Goal: Task Accomplishment & Management: Manage account settings

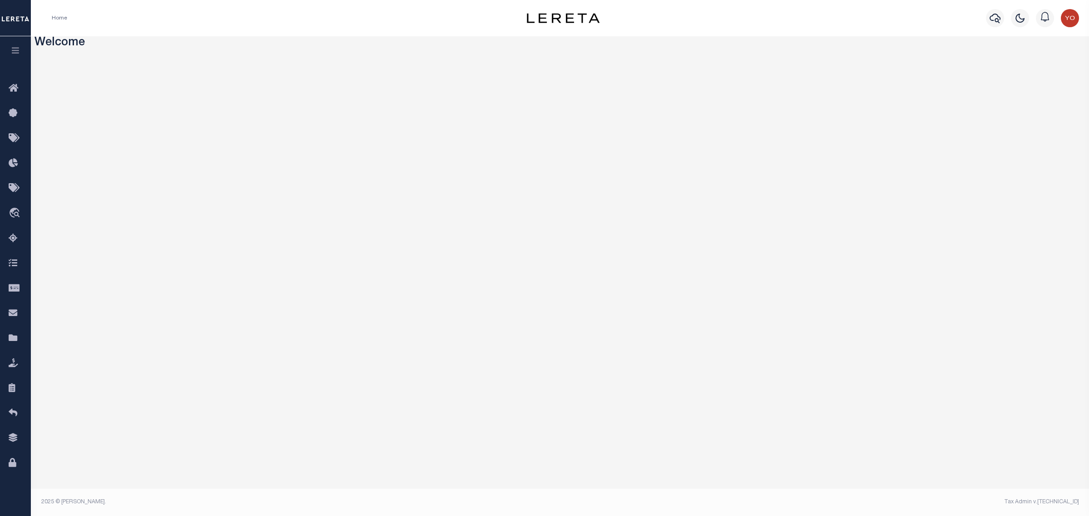
click at [16, 52] on icon "button" at bounding box center [15, 50] width 10 height 8
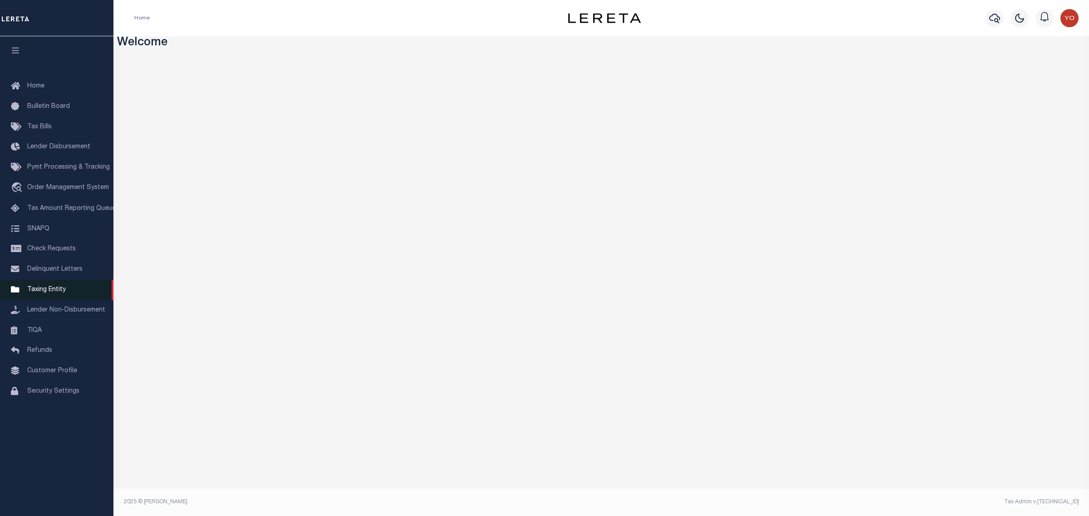
click at [44, 297] on link "Taxing Entity" at bounding box center [56, 290] width 113 height 20
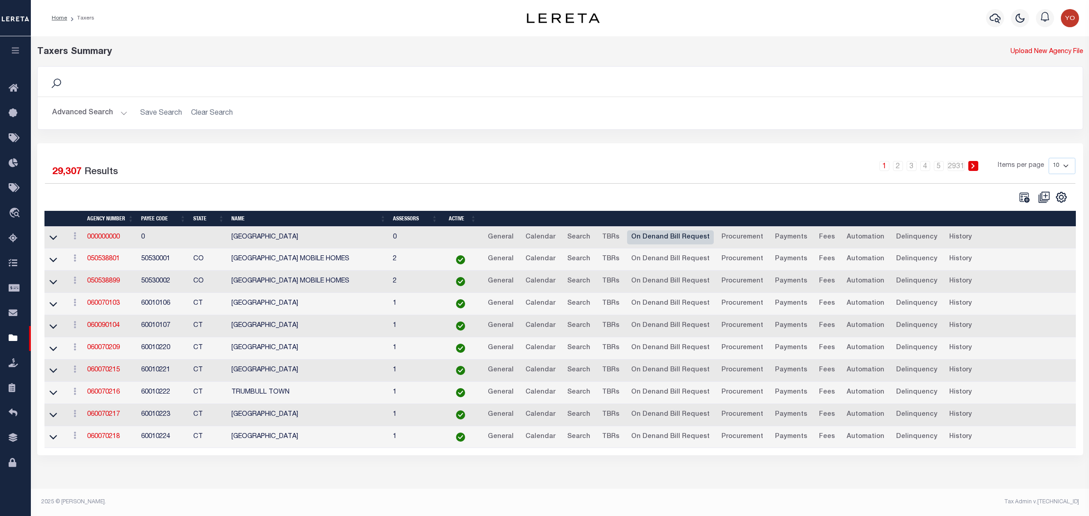
click at [659, 239] on link "On Denand Bill Request" at bounding box center [670, 237] width 87 height 15
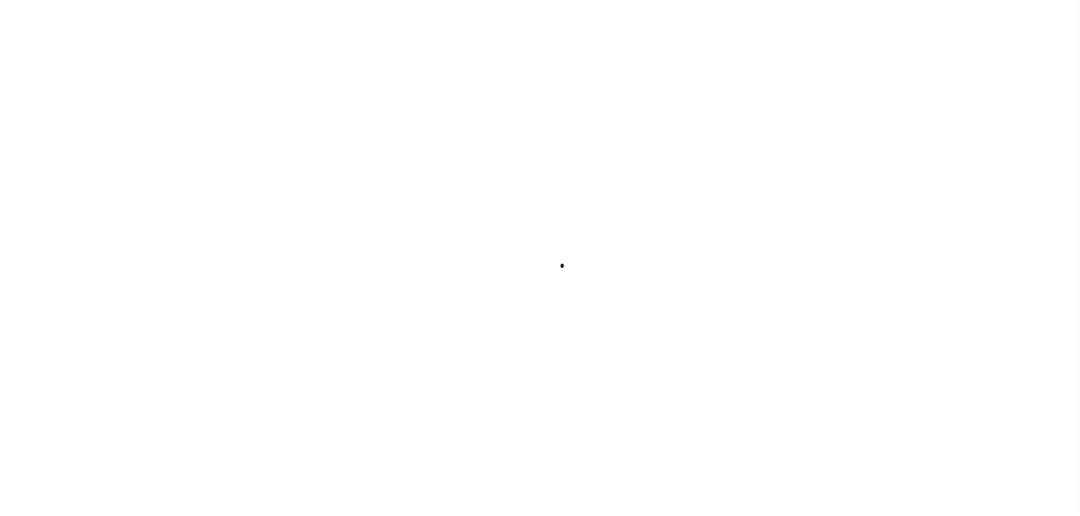
select select
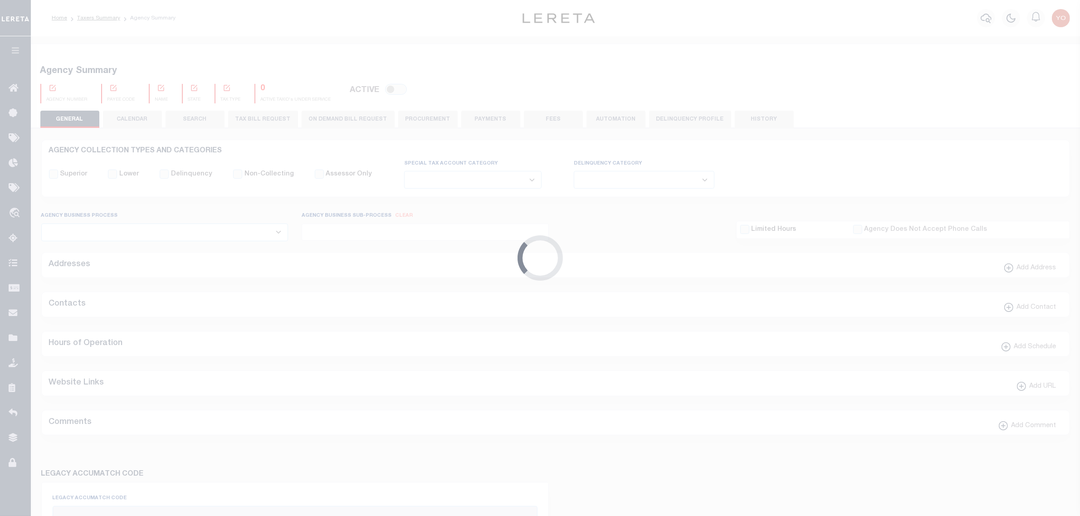
checkbox input "false"
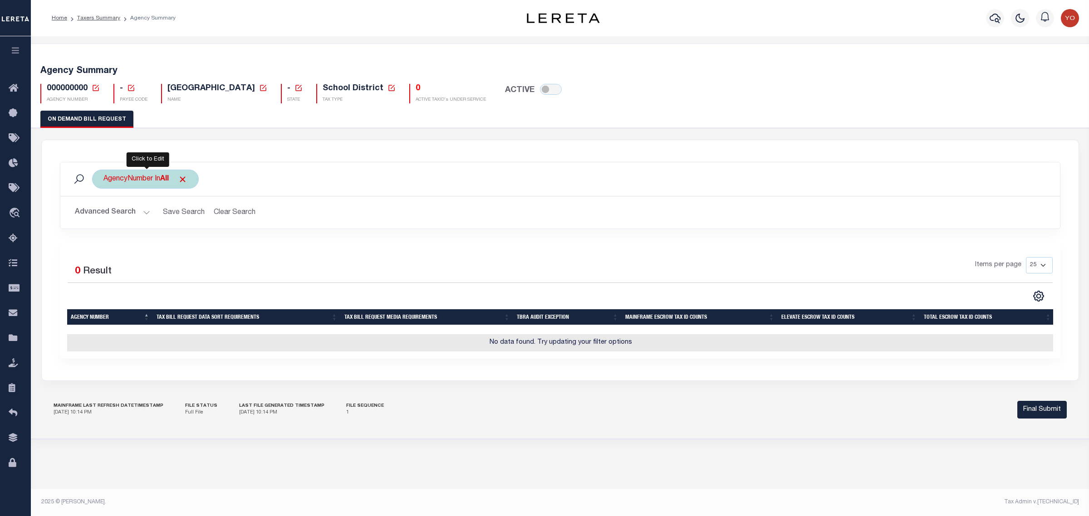
click at [144, 181] on div "AgencyNumber In All" at bounding box center [145, 179] width 107 height 19
click at [171, 198] on ul "× All" at bounding box center [170, 197] width 132 height 12
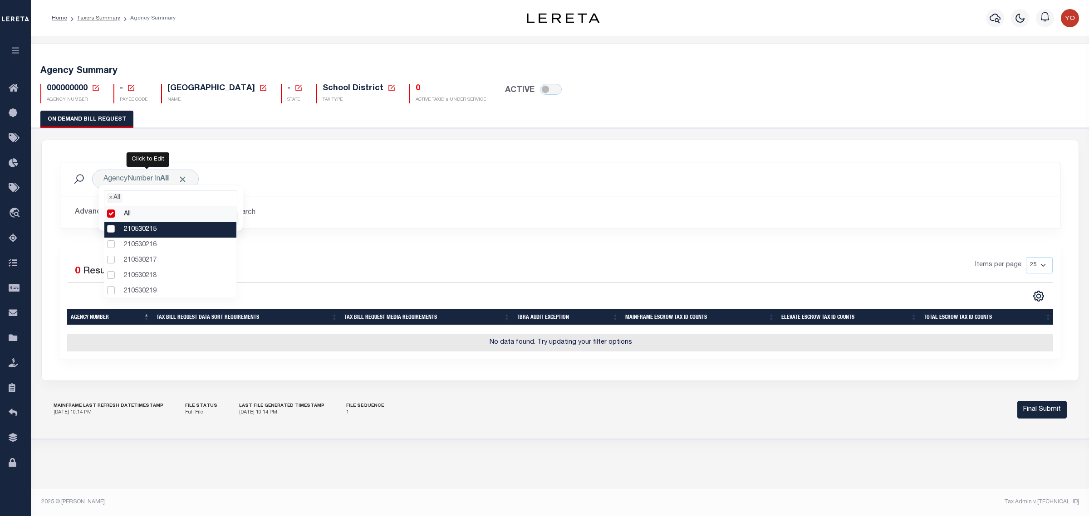
click at [20, 47] on button "button" at bounding box center [15, 51] width 31 height 31
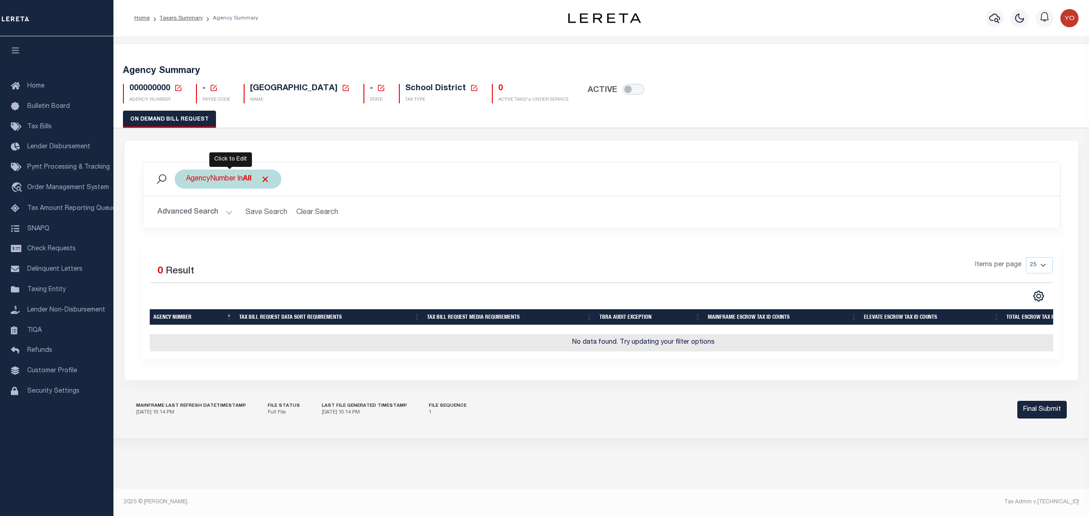
click at [208, 180] on div "AgencyNumber In All All 210530215 210530216 210530217 210530218 210530219 21053…" at bounding box center [228, 179] width 107 height 19
click at [233, 201] on ul "× All" at bounding box center [253, 197] width 132 height 12
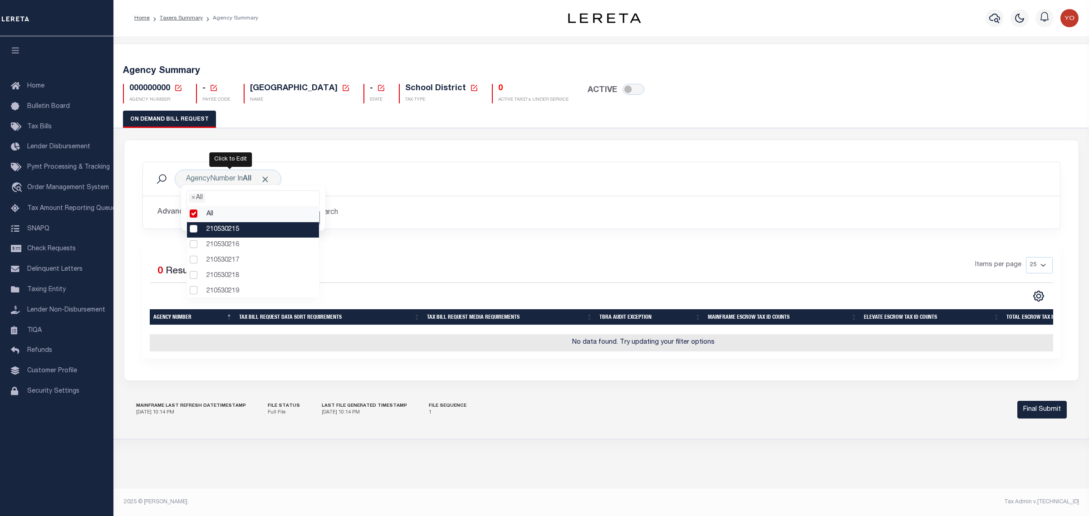
click at [194, 230] on li "210530215" at bounding box center [253, 229] width 132 height 15
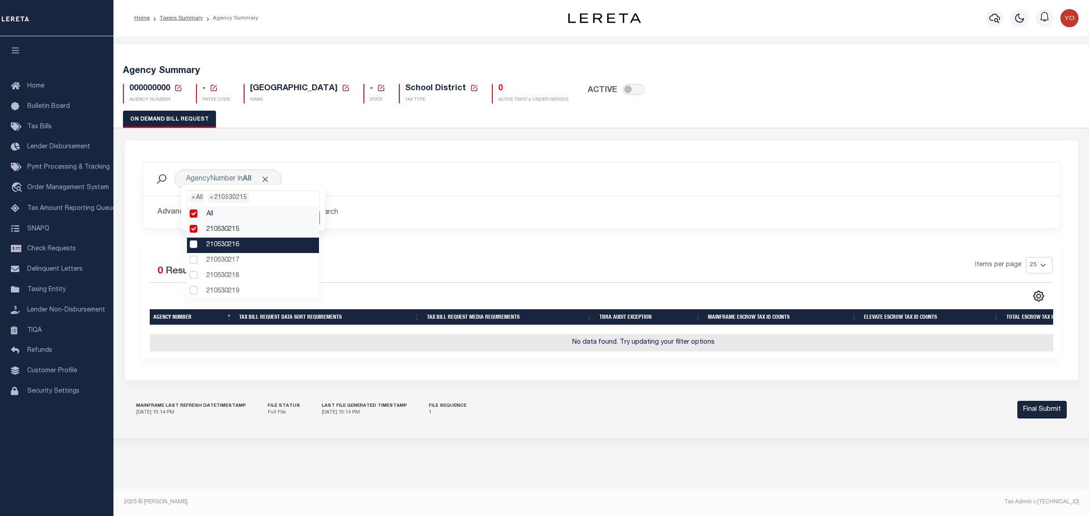
click at [194, 244] on li "210530216" at bounding box center [253, 245] width 132 height 15
click at [194, 260] on li "210530217" at bounding box center [253, 260] width 132 height 15
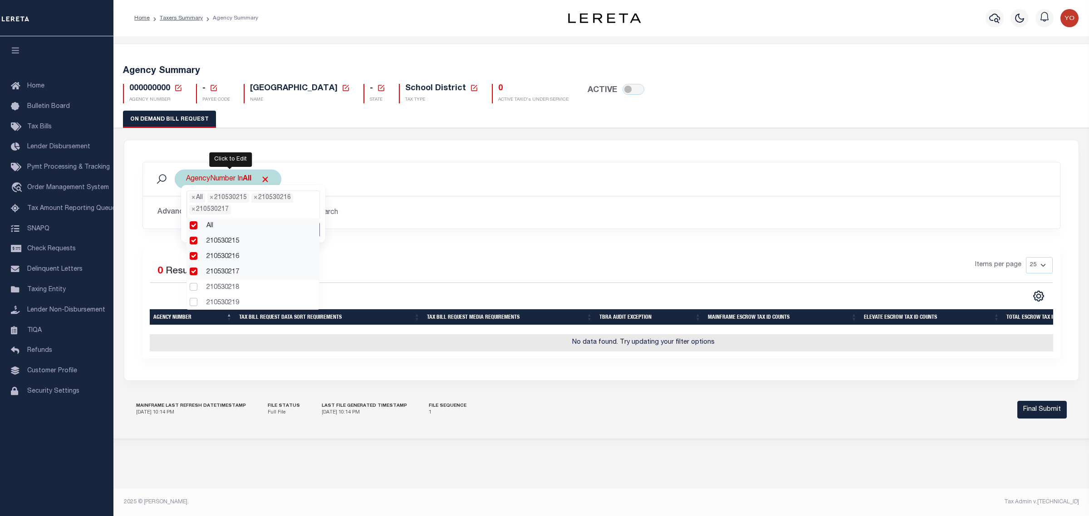
click at [225, 176] on div "AgencyNumber In All All 210530215 210530216 210530217 210530218 210530219 21053…" at bounding box center [228, 179] width 107 height 19
click at [299, 218] on input "Apply" at bounding box center [306, 218] width 27 height 15
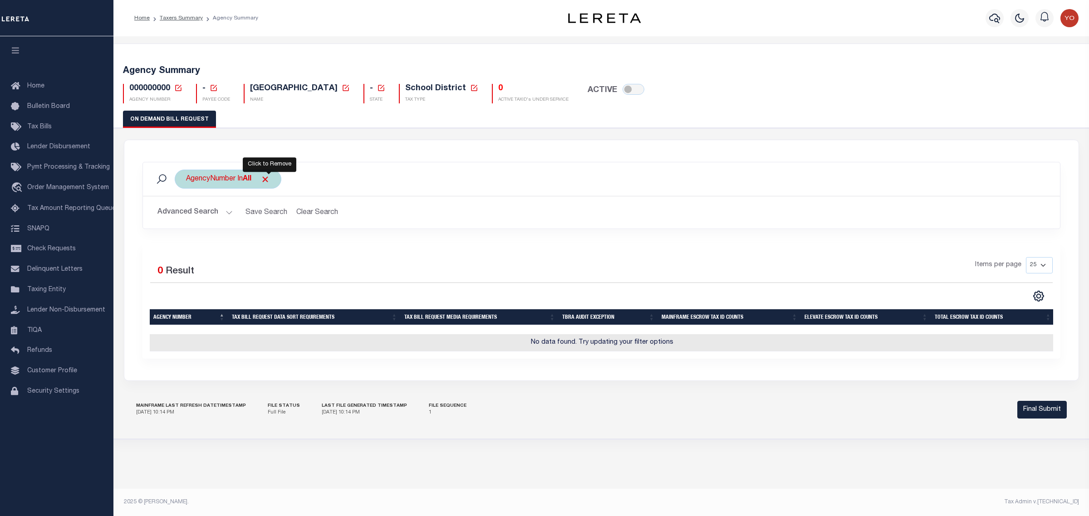
click at [269, 180] on span "Click to Remove" at bounding box center [265, 180] width 10 height 10
click at [212, 180] on div "Agency Number" at bounding box center [212, 179] width 74 height 19
click at [234, 200] on ul at bounding box center [253, 197] width 132 height 12
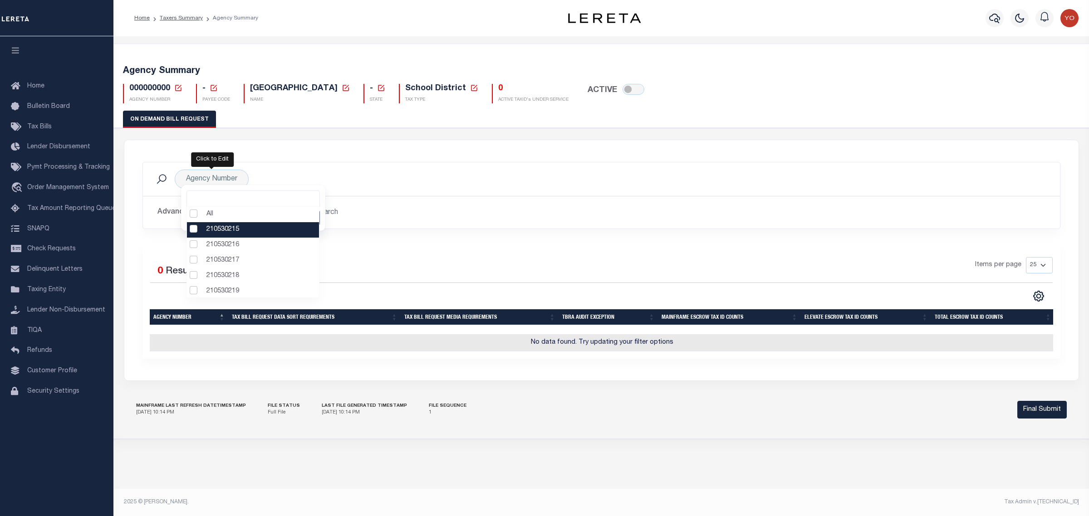
click at [193, 230] on li "210530215" at bounding box center [253, 229] width 132 height 15
select select "210530215"
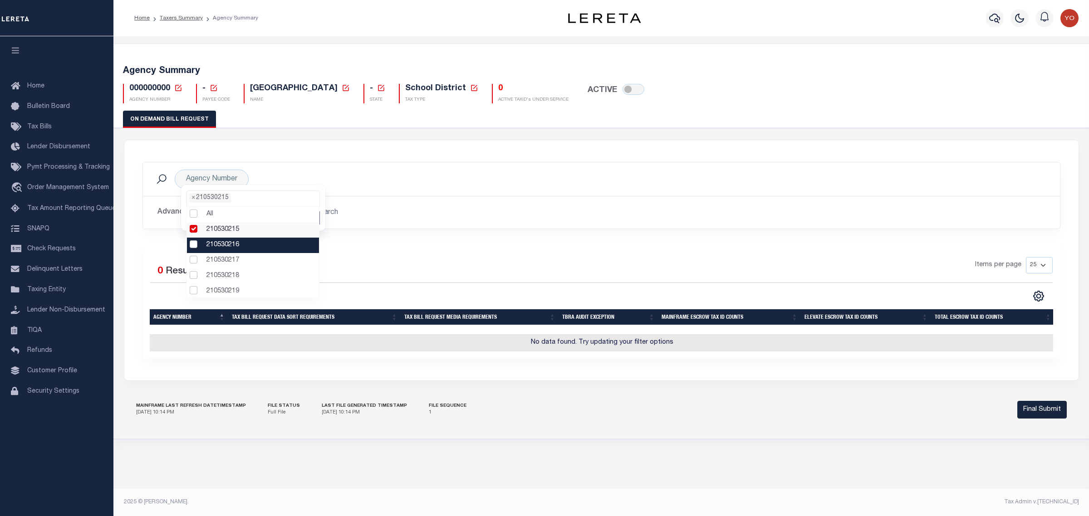
click at [193, 246] on li "210530216" at bounding box center [253, 245] width 132 height 15
click at [195, 264] on li "210530217" at bounding box center [253, 260] width 132 height 15
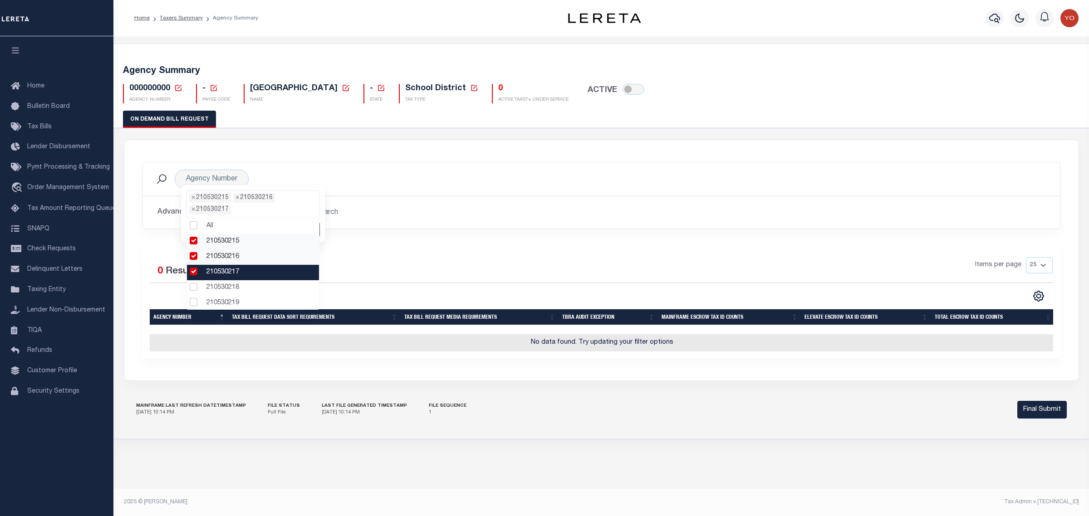
click at [191, 279] on li "210530217" at bounding box center [253, 272] width 132 height 15
click at [192, 277] on li "210530218" at bounding box center [253, 276] width 132 height 15
click at [193, 275] on li "210530217" at bounding box center [253, 272] width 132 height 15
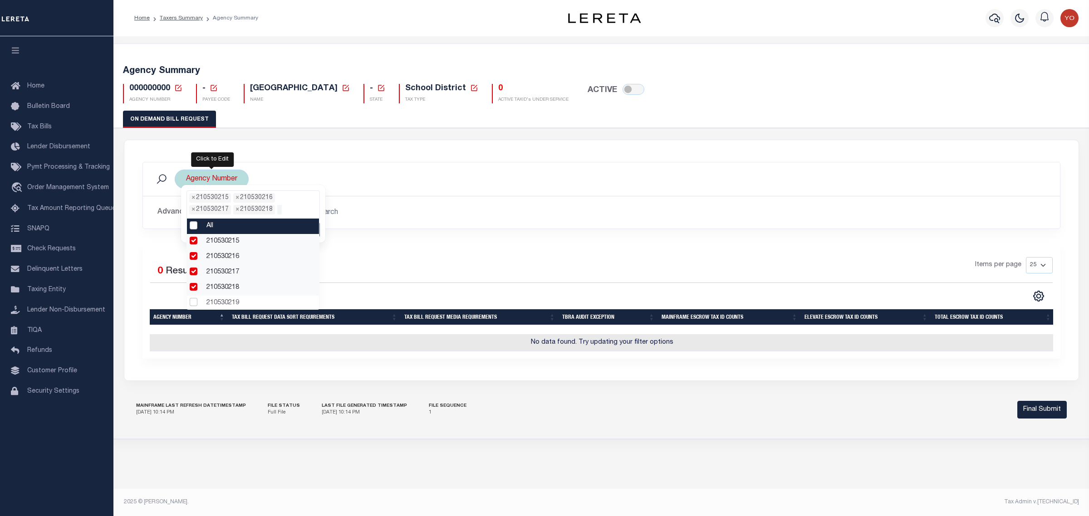
click at [293, 200] on ul "× 210530215 × 210530216 × 210530217 × 210530218" at bounding box center [253, 203] width 132 height 24
click at [307, 230] on input "Apply" at bounding box center [306, 229] width 27 height 15
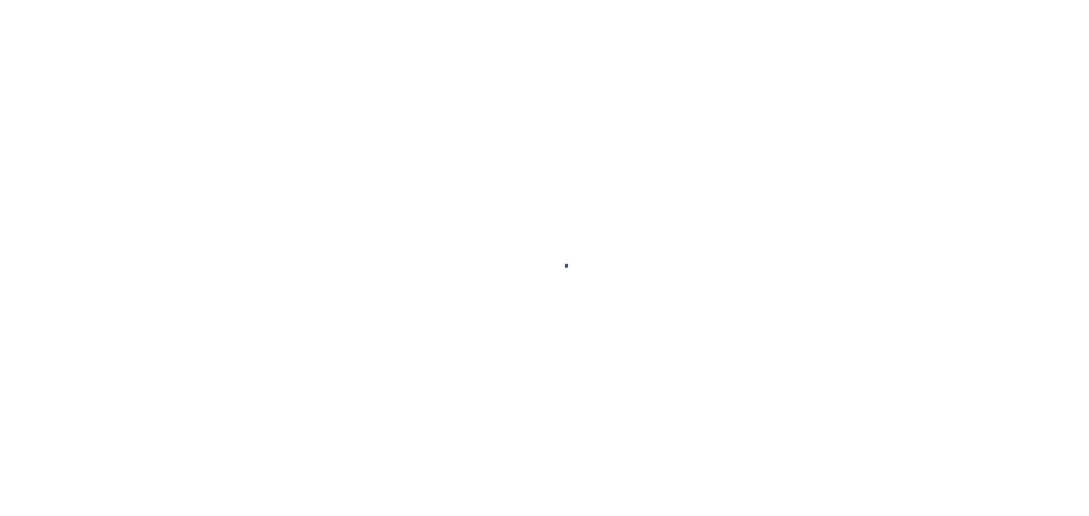
select select
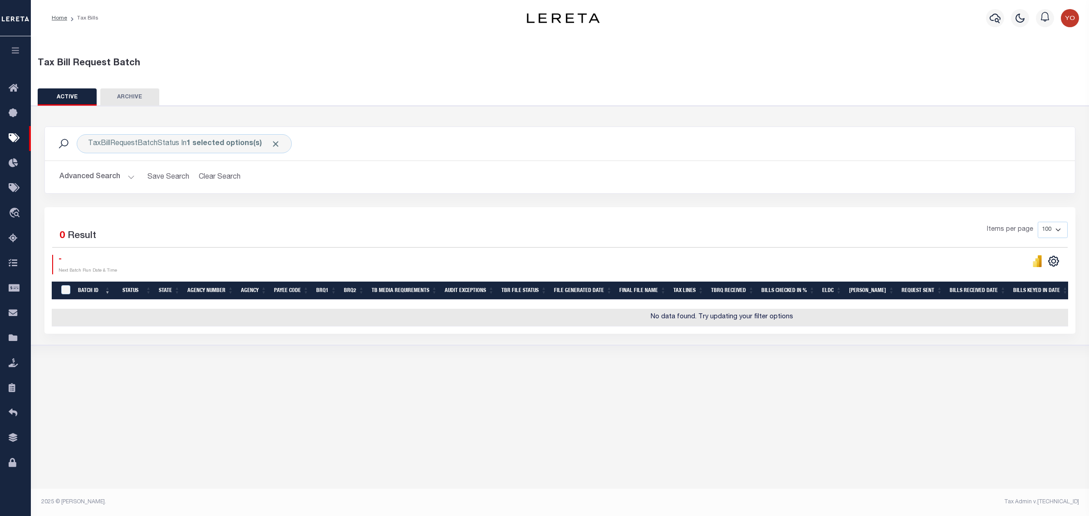
click at [128, 177] on button "Advanced Search" at bounding box center [96, 177] width 75 height 18
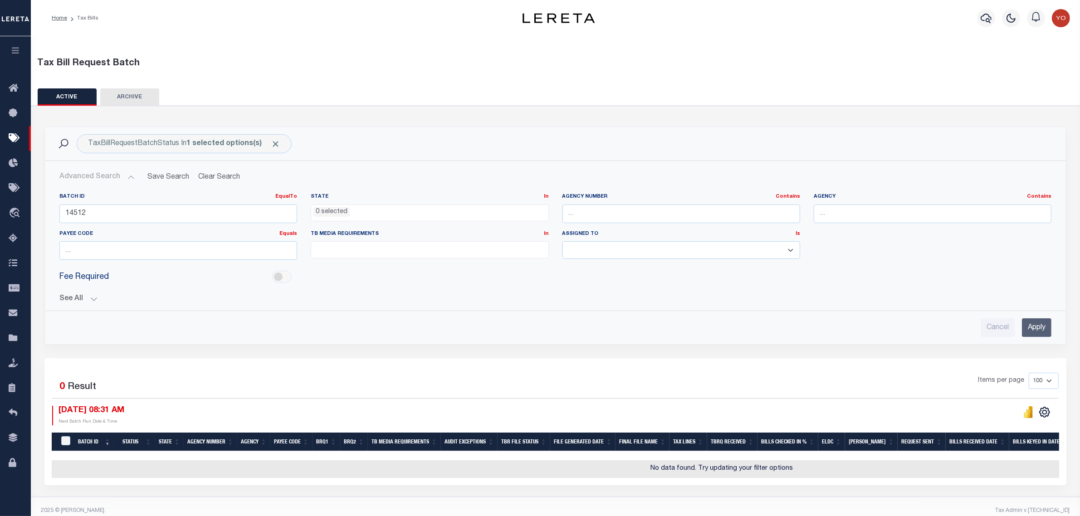
click at [366, 250] on ul at bounding box center [429, 248] width 237 height 12
drag, startPoint x: 59, startPoint y: 423, endPoint x: 126, endPoint y: 422, distance: 67.2
click at [124, 422] on p "Next Batch Run Date & Time" at bounding box center [92, 422] width 66 height 7
click at [93, 423] on p "Next Batch Run Date & Time" at bounding box center [92, 422] width 66 height 7
drag, startPoint x: 91, startPoint y: 423, endPoint x: 123, endPoint y: 423, distance: 31.8
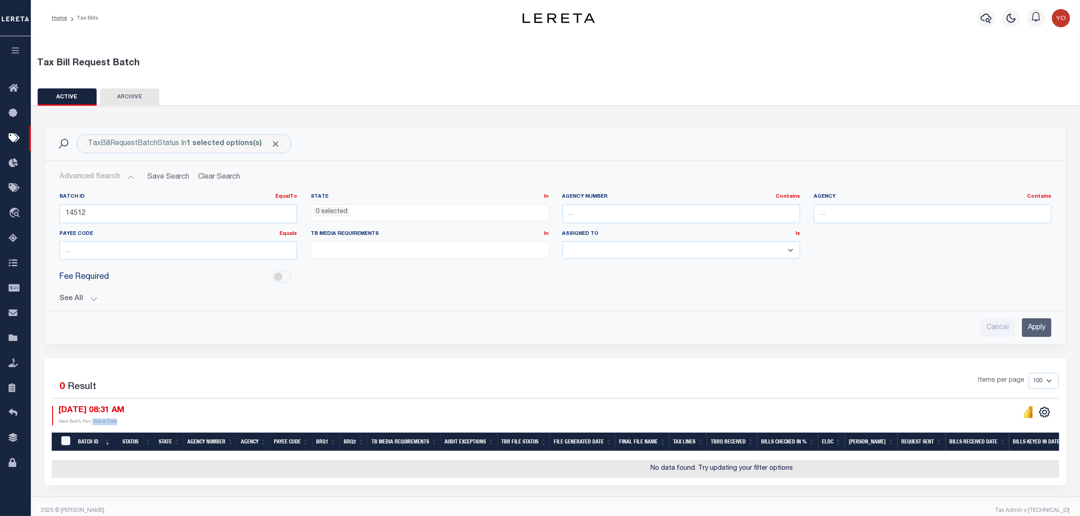
click at [123, 423] on p "Next Batch Run Date & Time" at bounding box center [92, 422] width 66 height 7
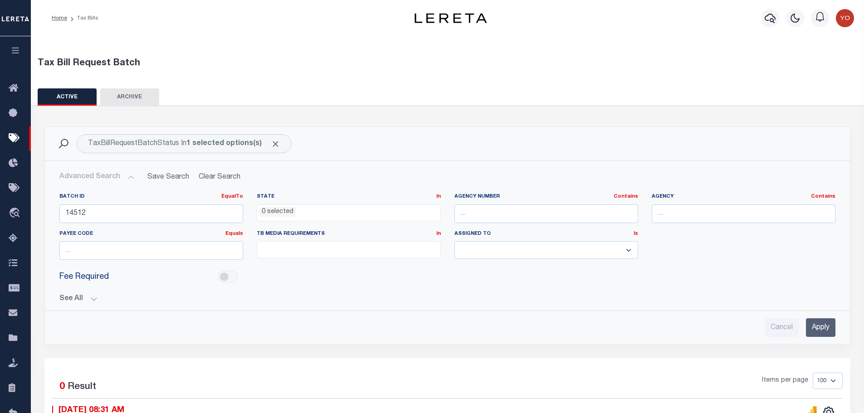
scroll to position [45, 0]
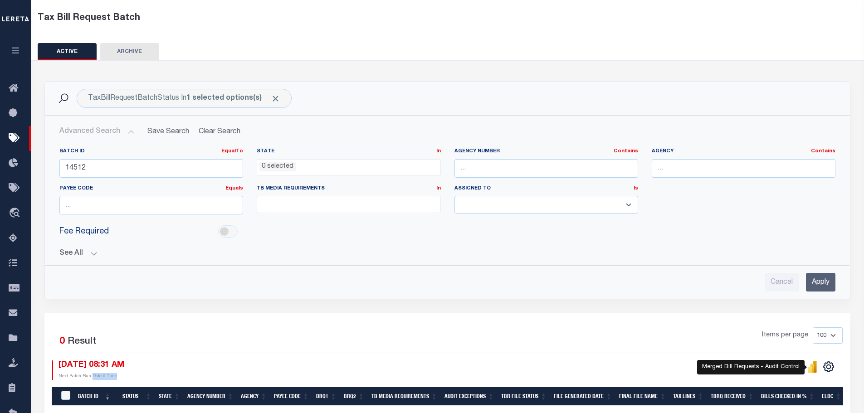
click at [813, 370] on icon "" at bounding box center [813, 368] width 4 height 9
click at [199, 368] on div "10/14/2025 08:31 AM Next Batch Run Date & Time" at bounding box center [250, 371] width 396 height 20
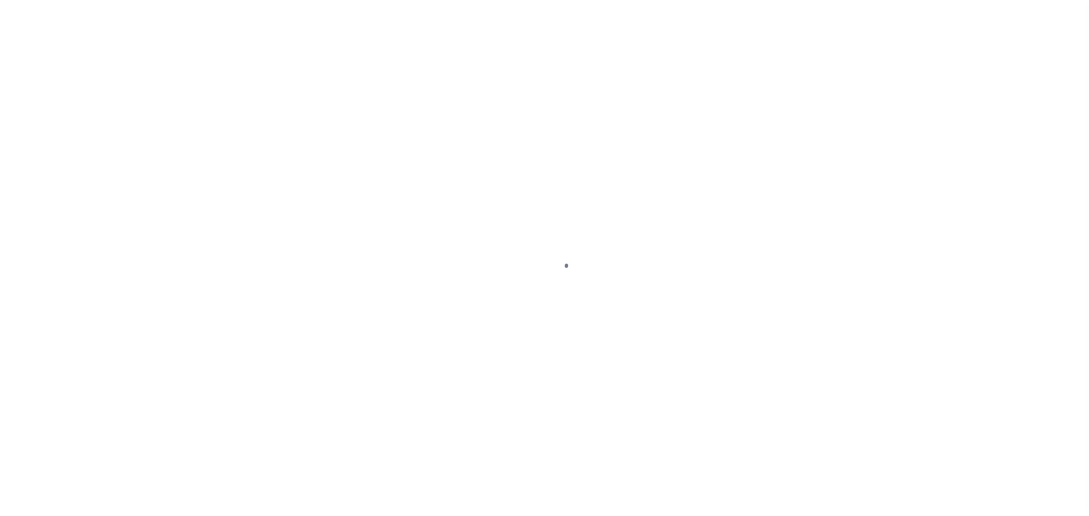
select select
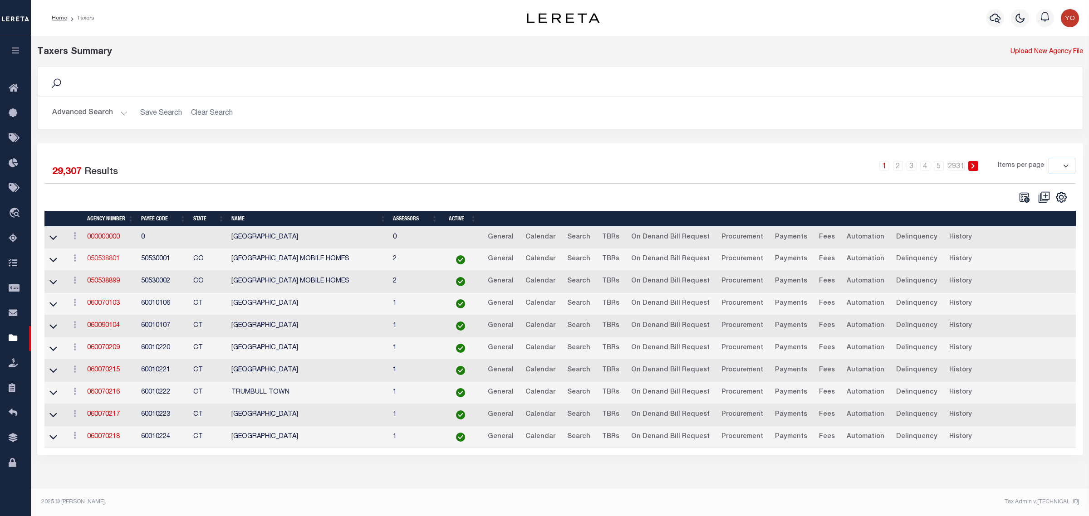
click at [103, 261] on link "050538801" at bounding box center [103, 259] width 33 height 6
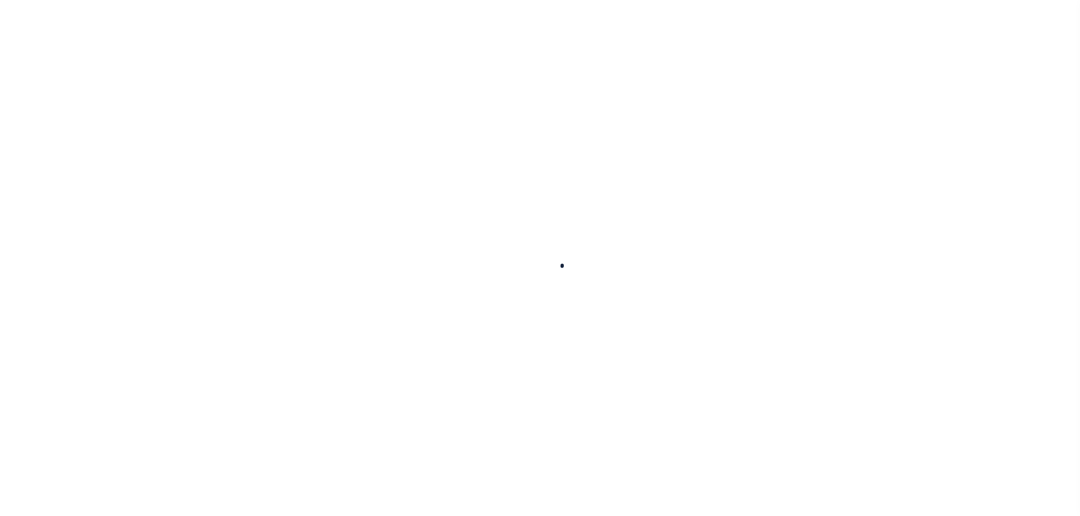
select select
checkbox input "false"
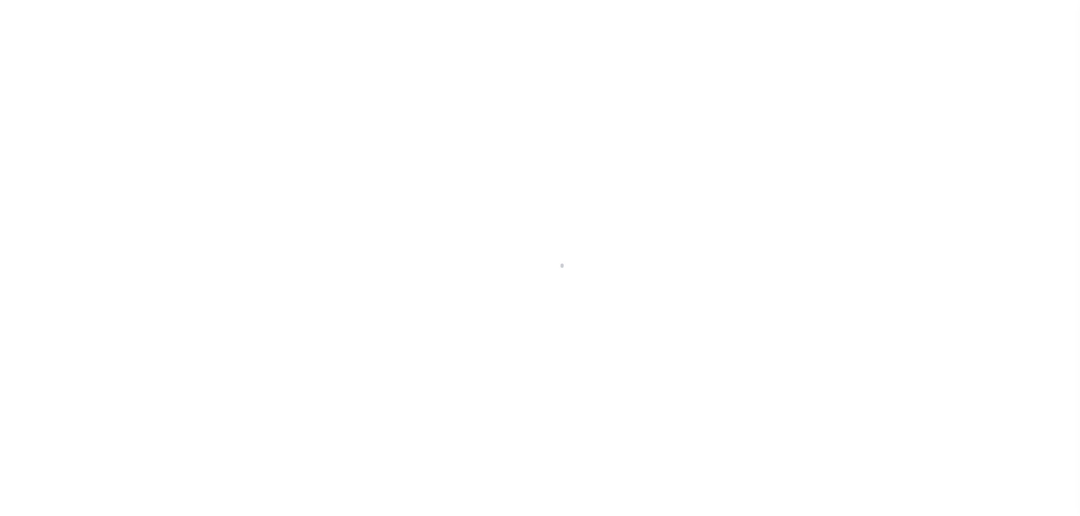
checkbox input "false"
type input "810500000"
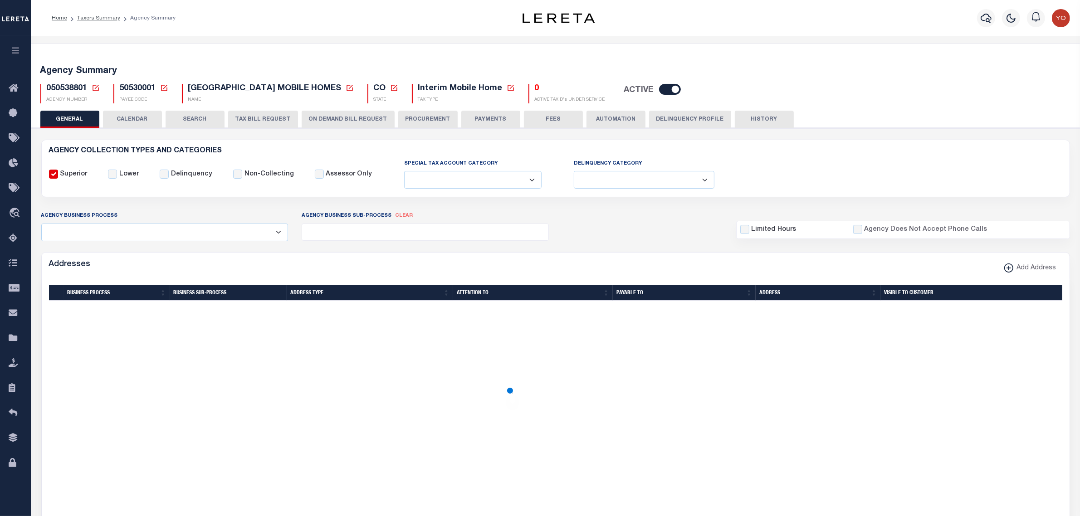
click at [358, 230] on ul at bounding box center [425, 230] width 246 height 12
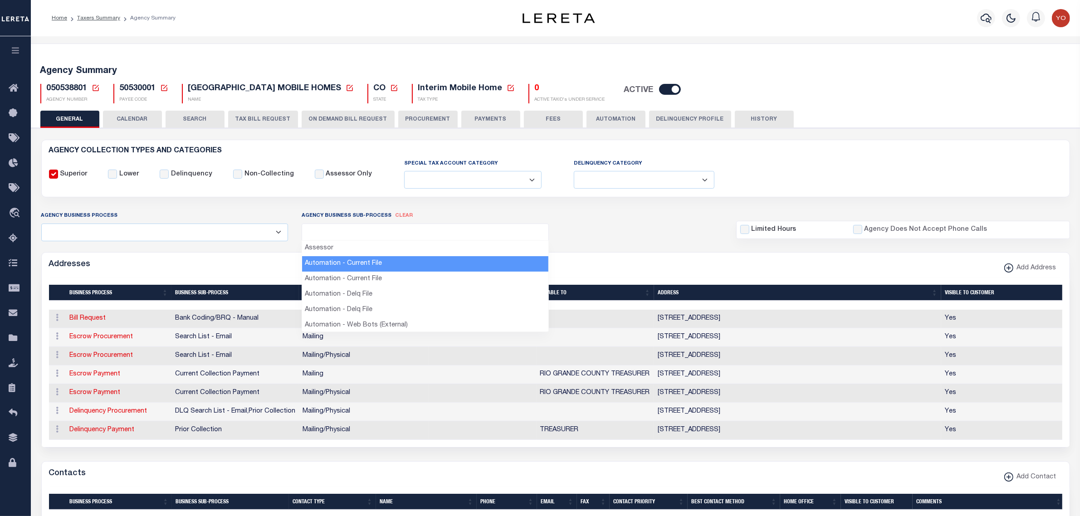
select select "37"
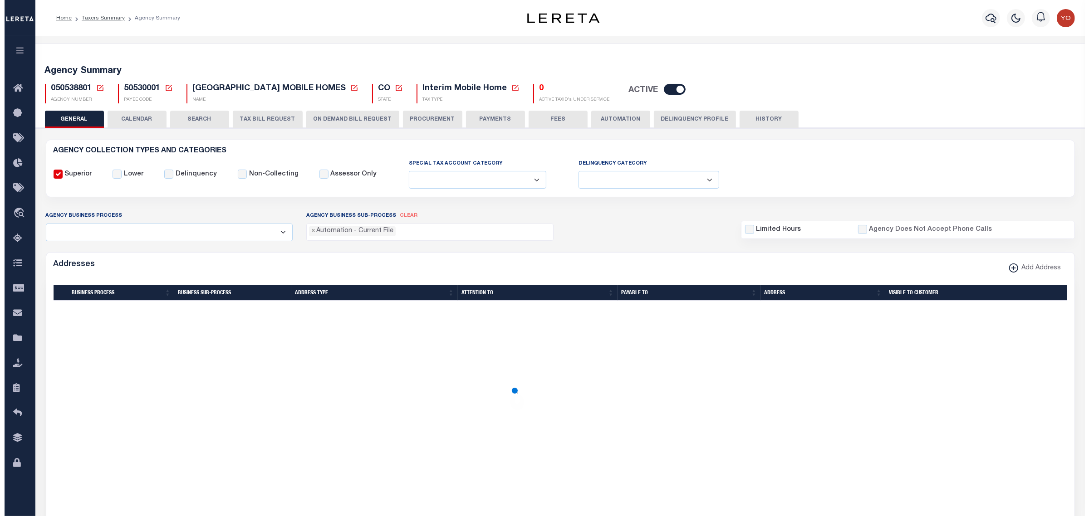
scroll to position [8, 0]
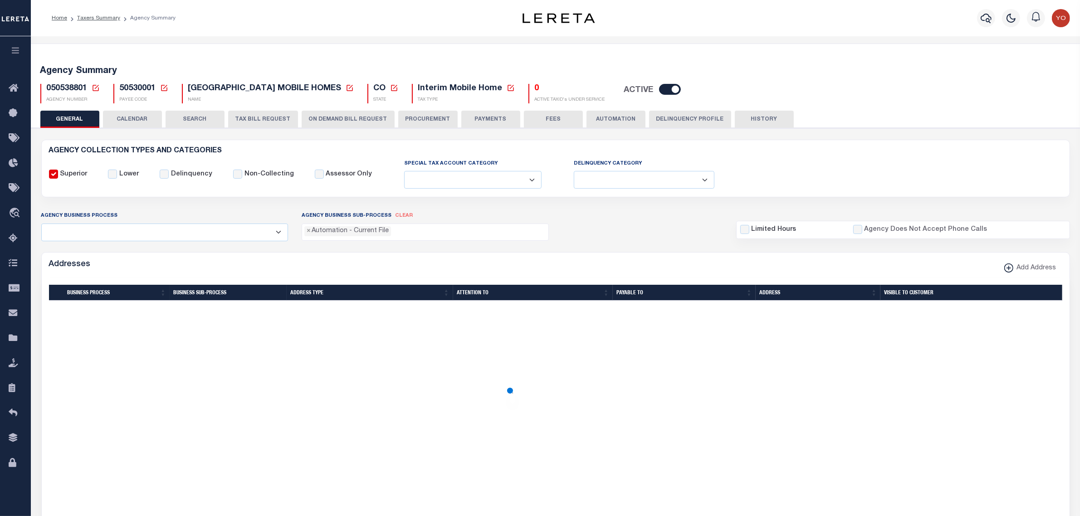
click at [410, 232] on ul "× Automation - Current File" at bounding box center [425, 230] width 246 height 12
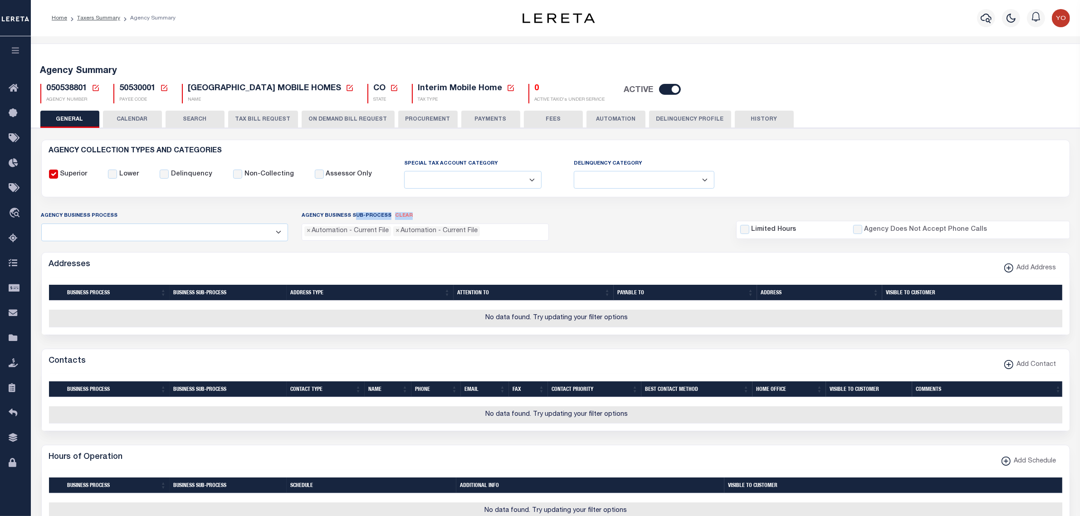
drag, startPoint x: 302, startPoint y: 216, endPoint x: 556, endPoint y: 236, distance: 254.9
click at [556, 236] on div "Agency Business Process All Automation Bill Request Delinquency Payment Delinqu…" at bounding box center [555, 226] width 1043 height 30
click at [573, 230] on div "Agency Business Process All Automation Bill Request Delinquency Payment Delinqu…" at bounding box center [555, 226] width 1043 height 30
drag, startPoint x: 300, startPoint y: 216, endPoint x: 382, endPoint y: 217, distance: 82.1
click at [382, 214] on div "Agency Business Sub-Process clear Assessor Automation - Current File Automation…" at bounding box center [425, 226] width 261 height 30
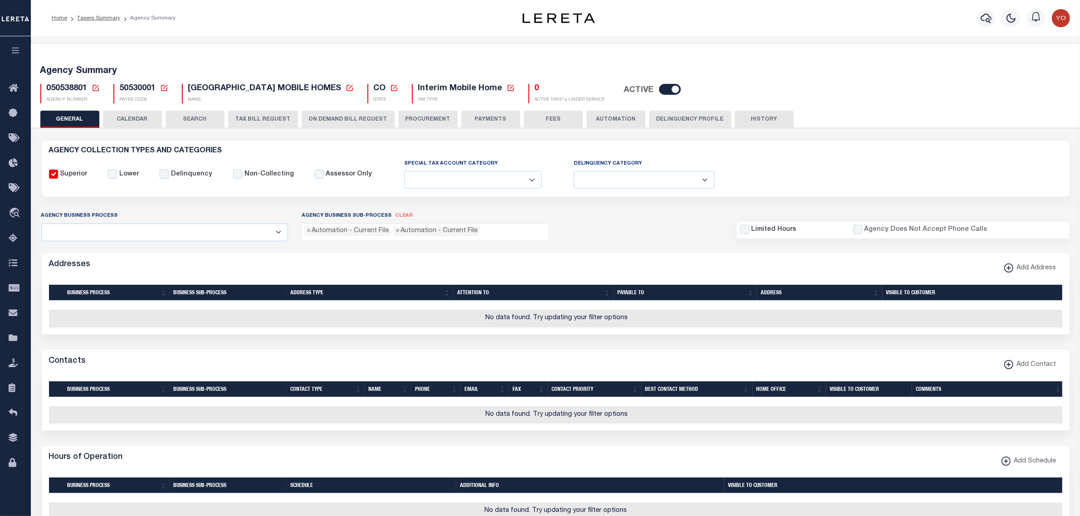
click at [350, 120] on button "ON DEMAND BILL REQUEST" at bounding box center [348, 119] width 93 height 17
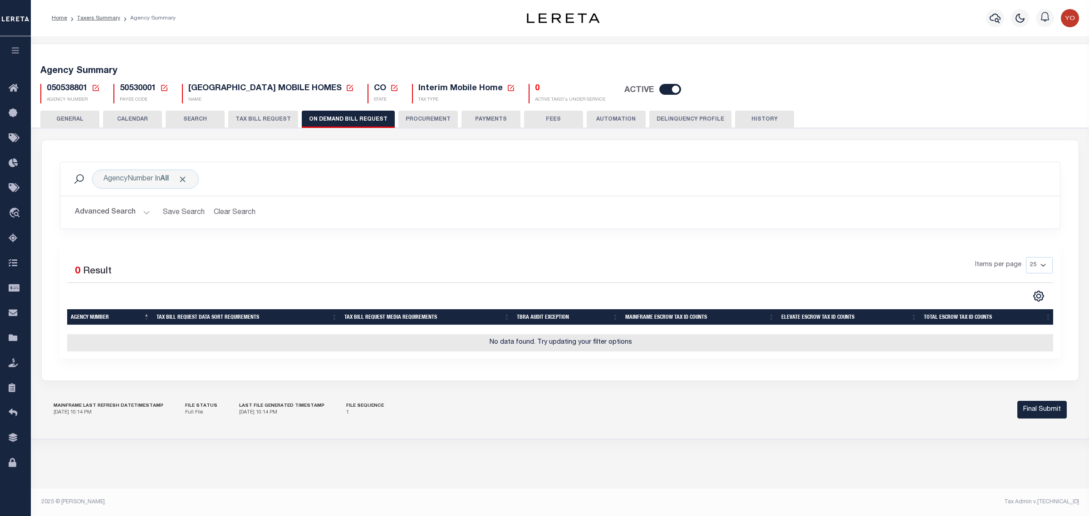
click at [144, 212] on button "Advanced Search" at bounding box center [112, 213] width 75 height 18
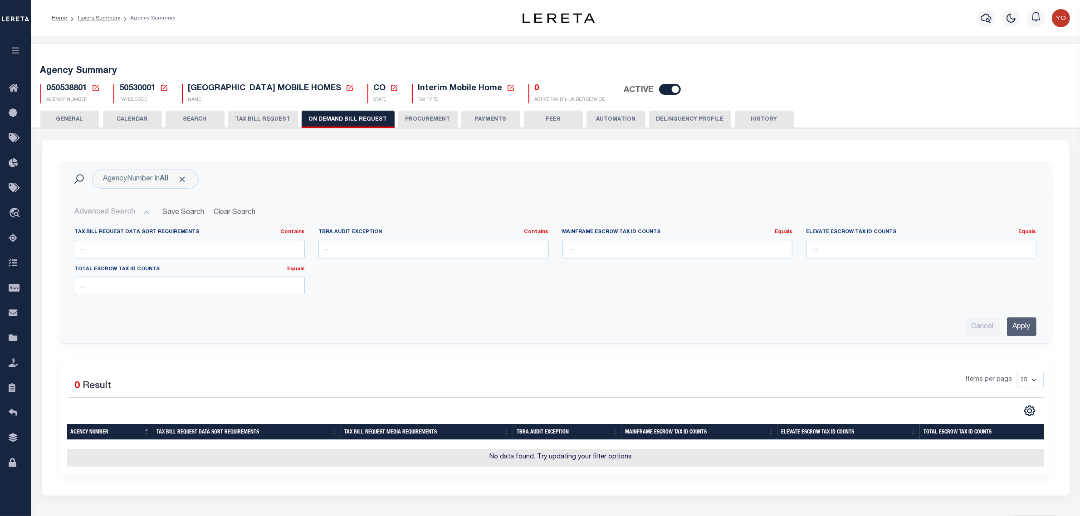
click at [144, 211] on button "Advanced Search" at bounding box center [112, 213] width 75 height 18
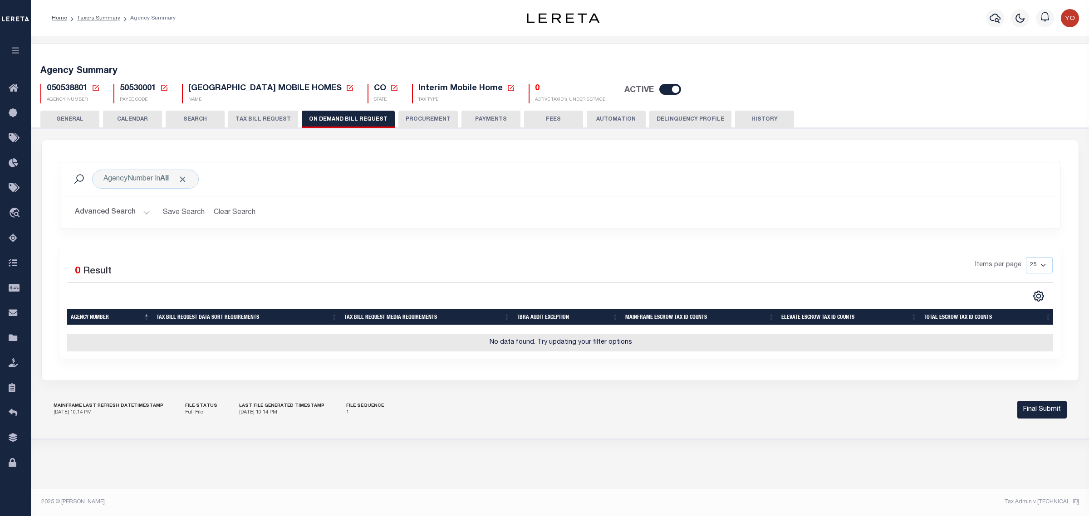
click at [1042, 418] on button "Final Submit" at bounding box center [1041, 410] width 49 height 18
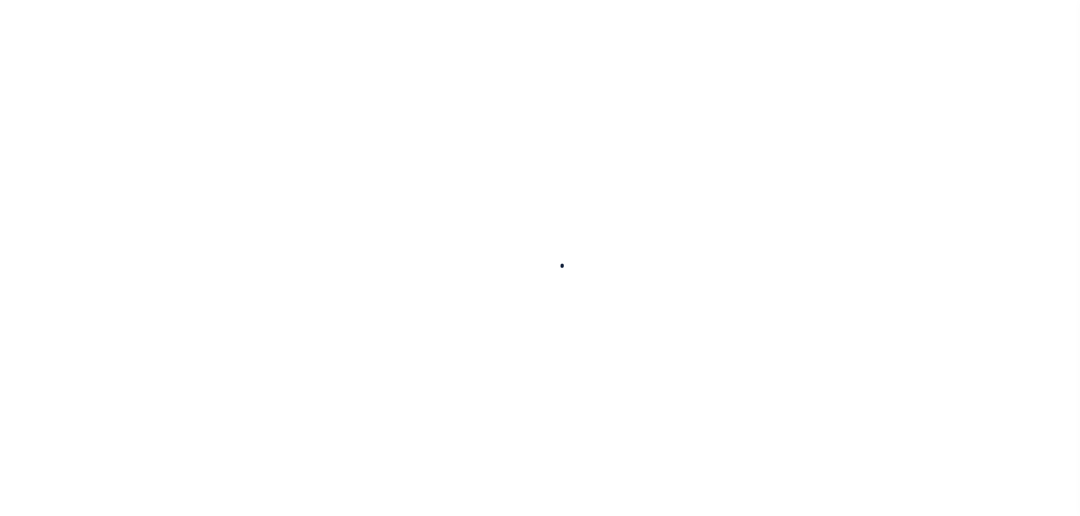
select select
checkbox input "false"
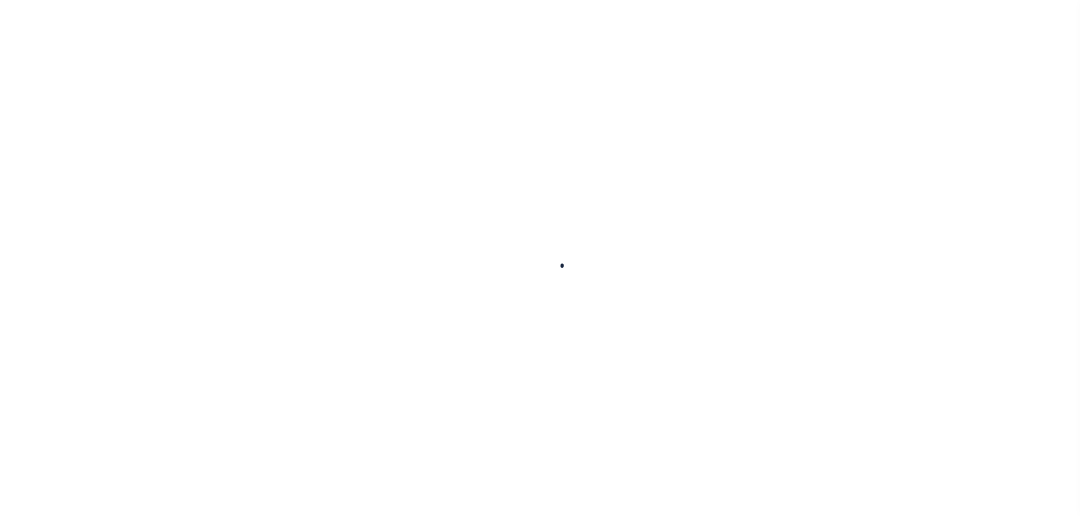
checkbox input "false"
type input "810500000"
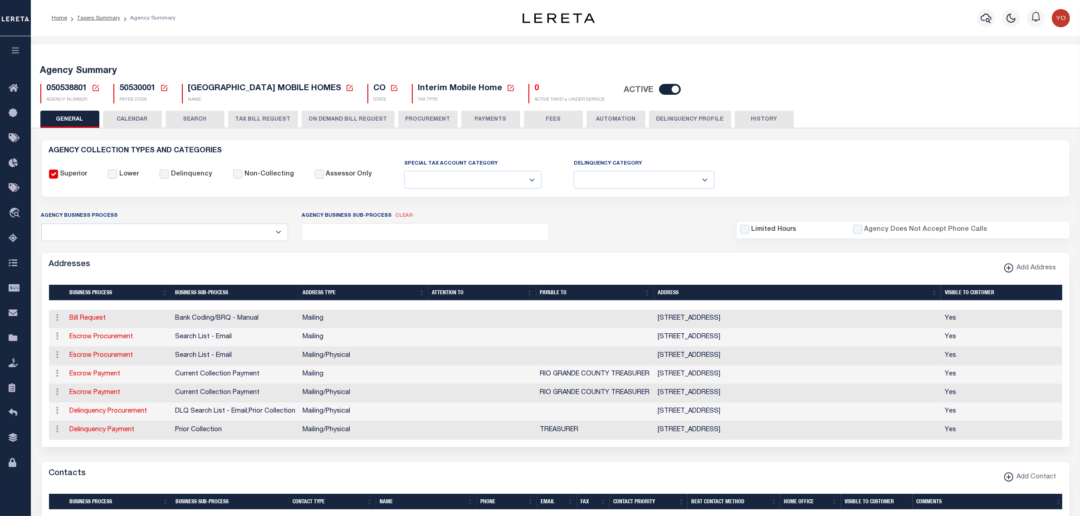
click at [344, 116] on button "ON DEMAND BILL REQUEST" at bounding box center [348, 119] width 93 height 17
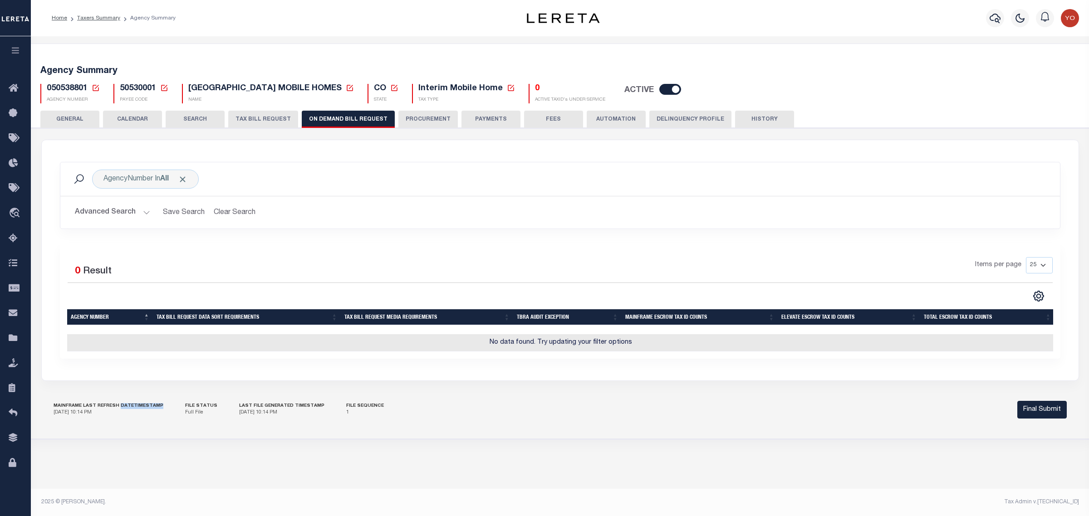
drag, startPoint x: 117, startPoint y: 414, endPoint x: 159, endPoint y: 410, distance: 42.4
click at [159, 410] on div "Mainframe Last Refresh Datetimestamp 10/7/2025, 10:14 PM File Status Full File …" at bounding box center [560, 410] width 1038 height 36
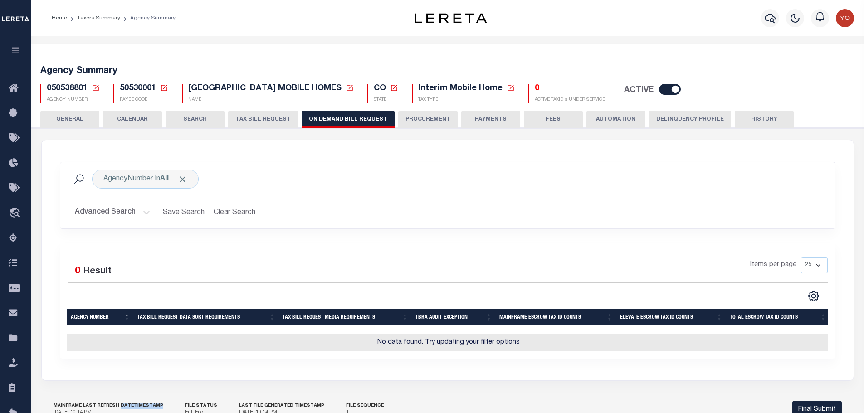
scroll to position [88, 0]
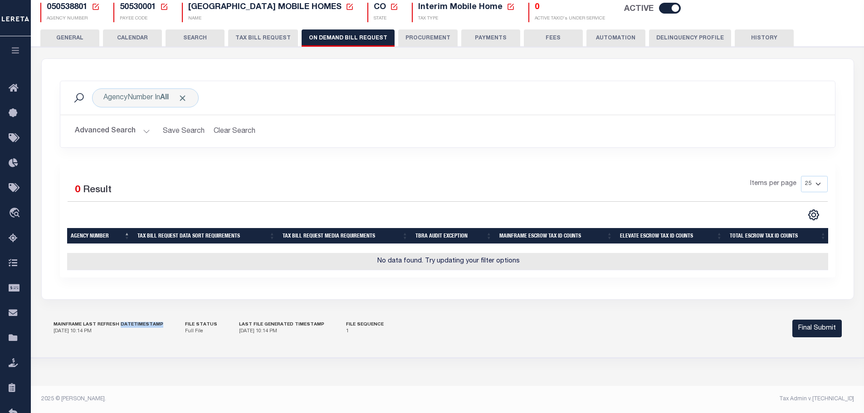
click at [123, 325] on h5 "Mainframe Last Refresh Datetimestamp" at bounding box center [109, 325] width 110 height 6
click at [144, 126] on button "Advanced Search" at bounding box center [112, 131] width 75 height 18
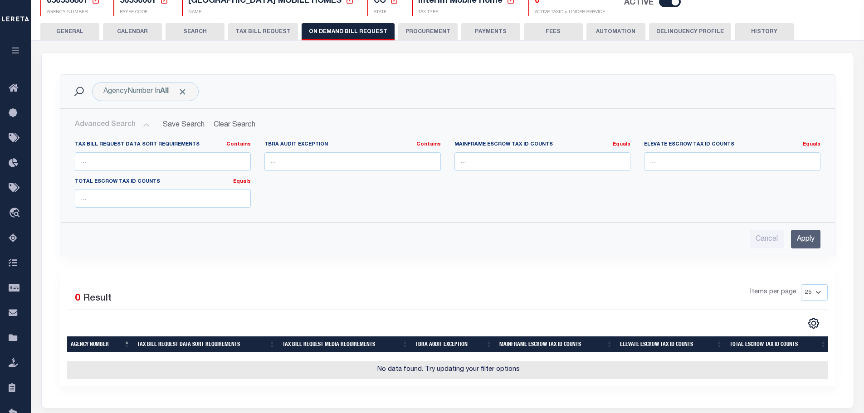
click at [144, 126] on button "Advanced Search" at bounding box center [112, 125] width 75 height 18
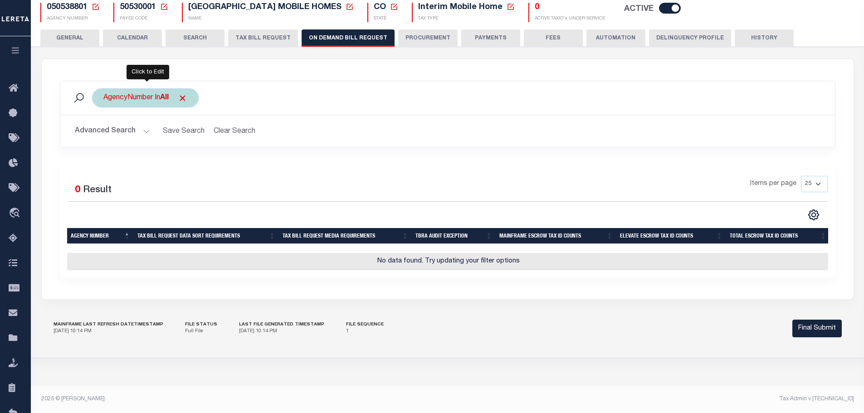
click at [131, 95] on div "AgencyNumber In All" at bounding box center [145, 97] width 107 height 19
click at [149, 113] on ul "× All" at bounding box center [170, 116] width 132 height 12
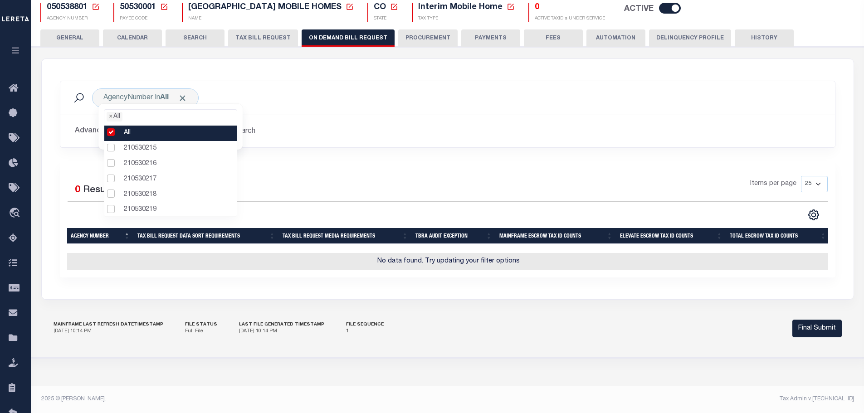
click at [112, 127] on li "All" at bounding box center [170, 133] width 132 height 15
click at [113, 126] on li "All" at bounding box center [170, 132] width 132 height 15
select select "0"
click at [112, 126] on li "All" at bounding box center [170, 133] width 132 height 15
select select
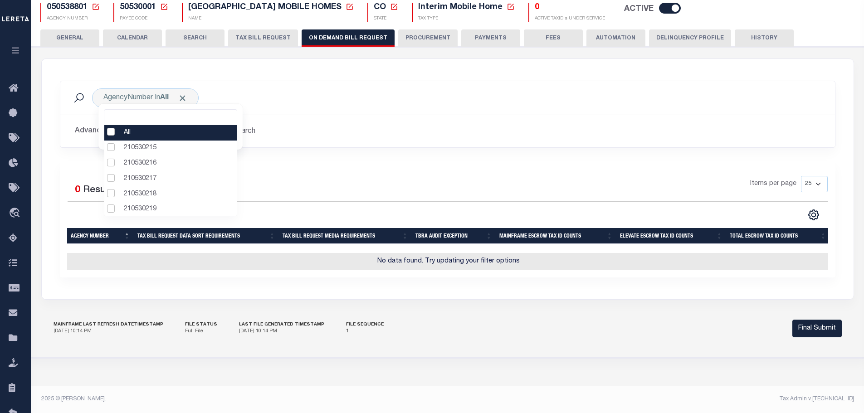
click at [818, 181] on select "25 50 125 150 175 200" at bounding box center [814, 184] width 27 height 16
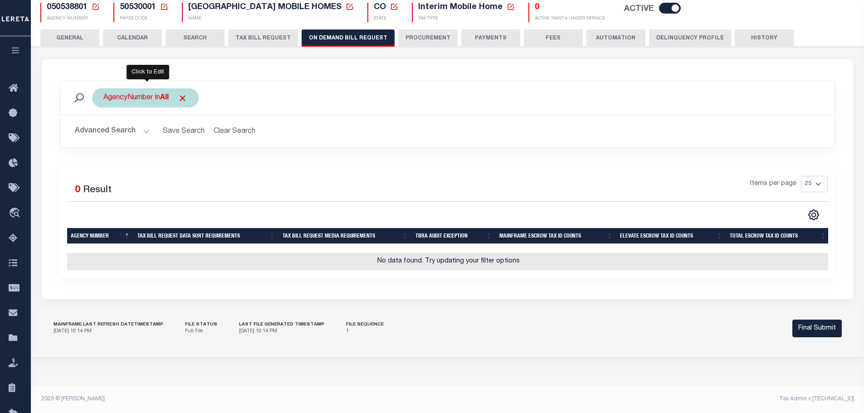
click at [146, 95] on div "AgencyNumber In All All 210530215 210530216 210530217 210530218 210530219 21053…" at bounding box center [145, 97] width 107 height 19
click at [149, 110] on ul "× All" at bounding box center [170, 116] width 132 height 12
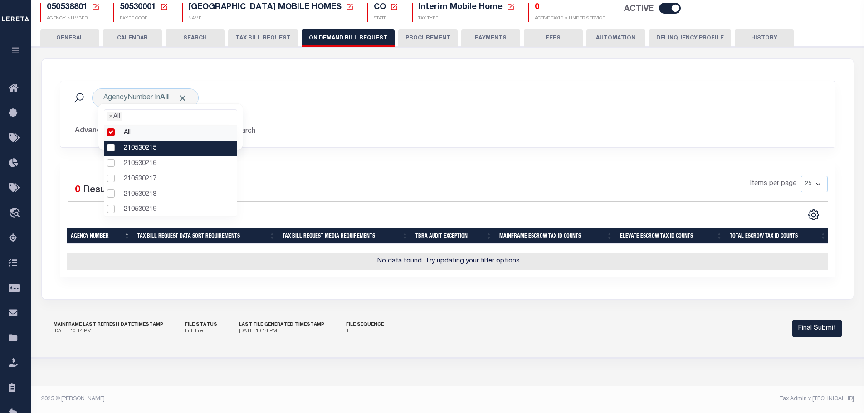
click at [112, 144] on li "210530215" at bounding box center [170, 148] width 132 height 15
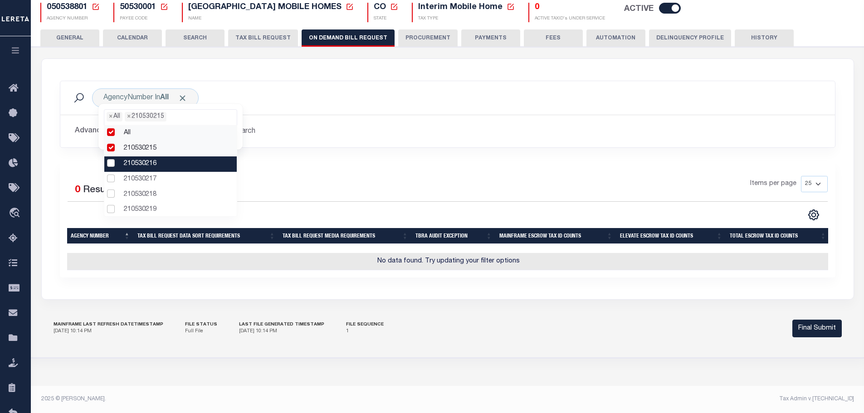
click at [112, 159] on li "210530216" at bounding box center [170, 164] width 132 height 15
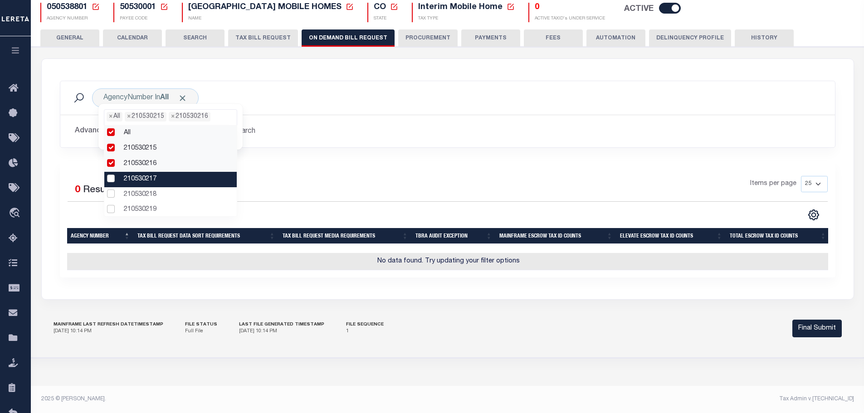
click at [111, 175] on li "210530217" at bounding box center [170, 179] width 132 height 15
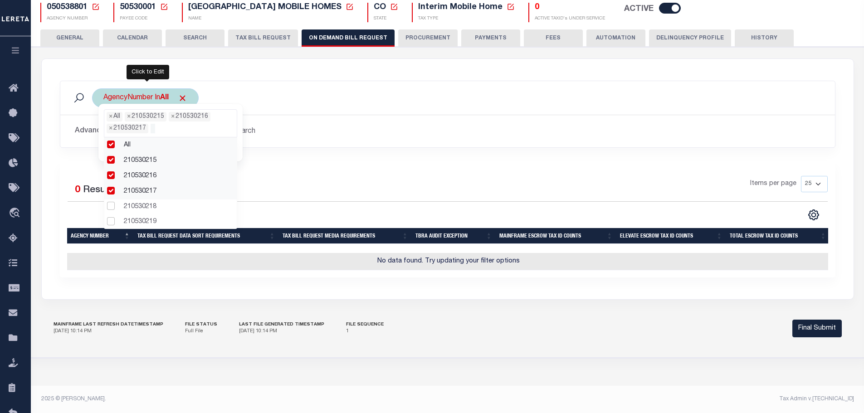
click at [159, 121] on ul "× All × 210530215 × 210530216 × 210530217" at bounding box center [170, 122] width 132 height 24
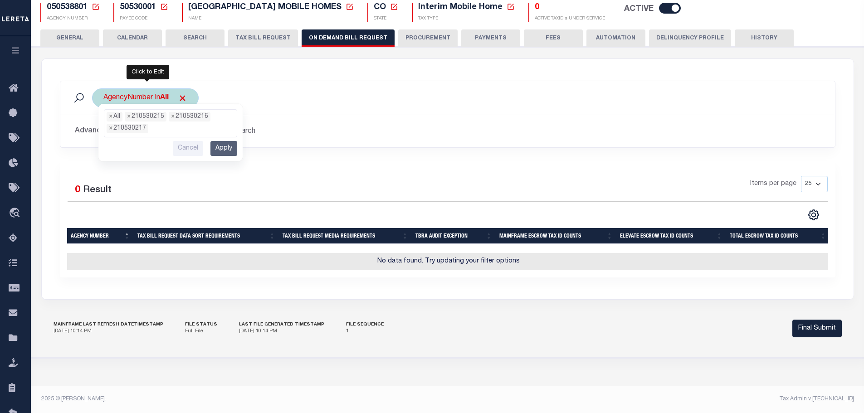
click at [226, 143] on input "Apply" at bounding box center [224, 148] width 27 height 15
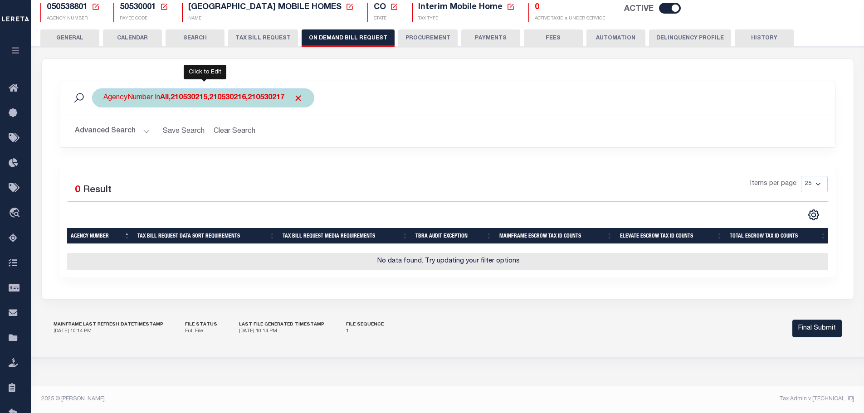
click at [214, 94] on b "All,210530215,210530216,210530217" at bounding box center [222, 97] width 124 height 7
click at [175, 125] on ul "× All × 210530215 × 210530216 × 210530217" at bounding box center [170, 122] width 132 height 24
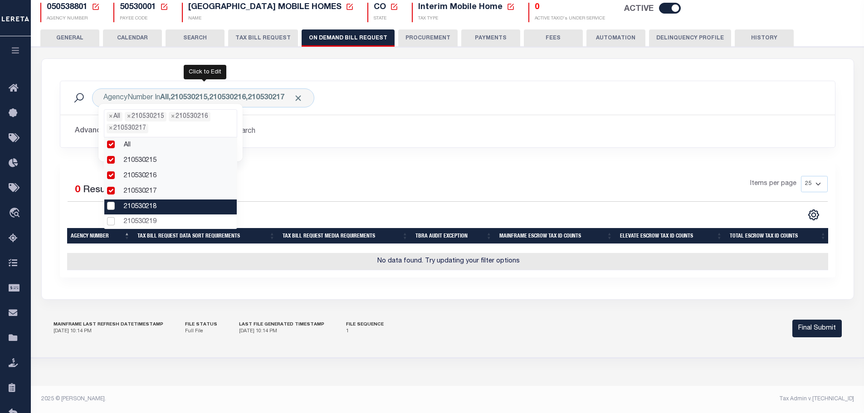
click at [112, 201] on li "210530218" at bounding box center [170, 207] width 132 height 15
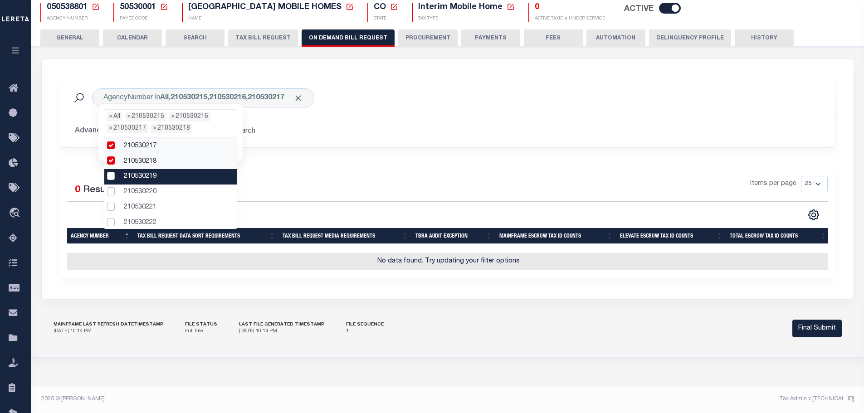
click at [110, 172] on li "210530219" at bounding box center [170, 176] width 132 height 15
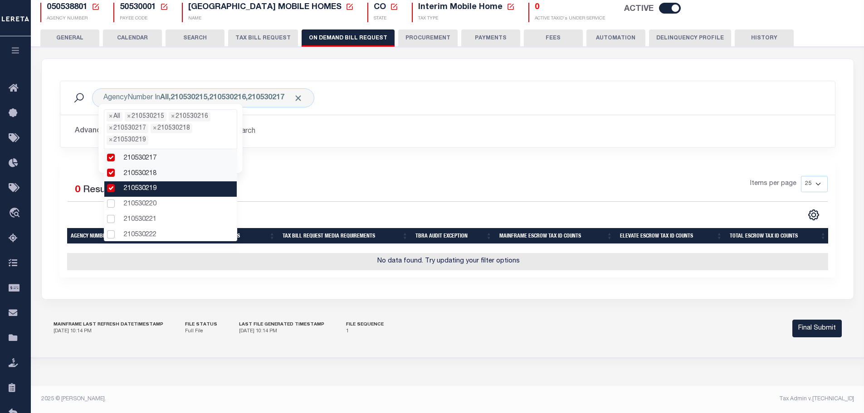
click at [111, 186] on li "210530219" at bounding box center [170, 188] width 132 height 15
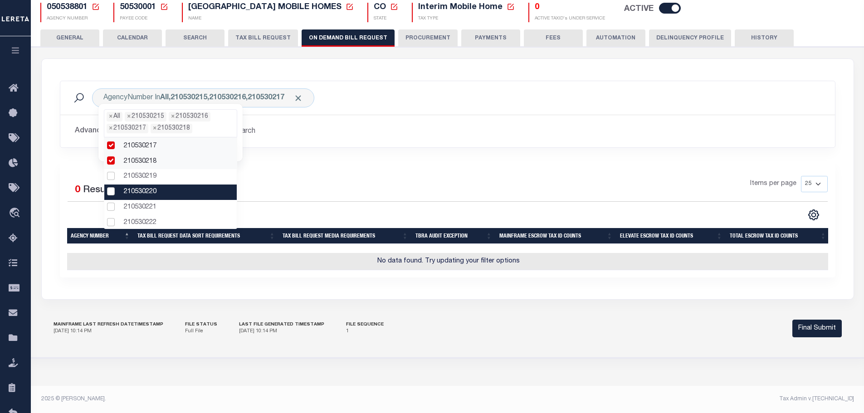
click at [111, 186] on li "210530220" at bounding box center [170, 192] width 132 height 15
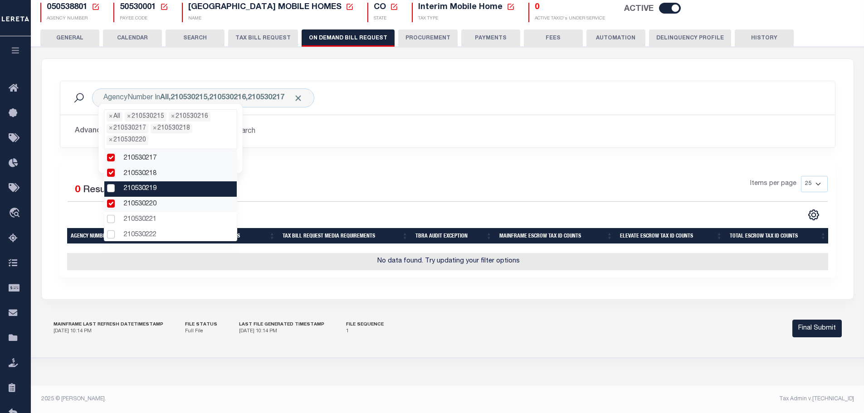
click at [111, 184] on li "210530219" at bounding box center [170, 188] width 132 height 15
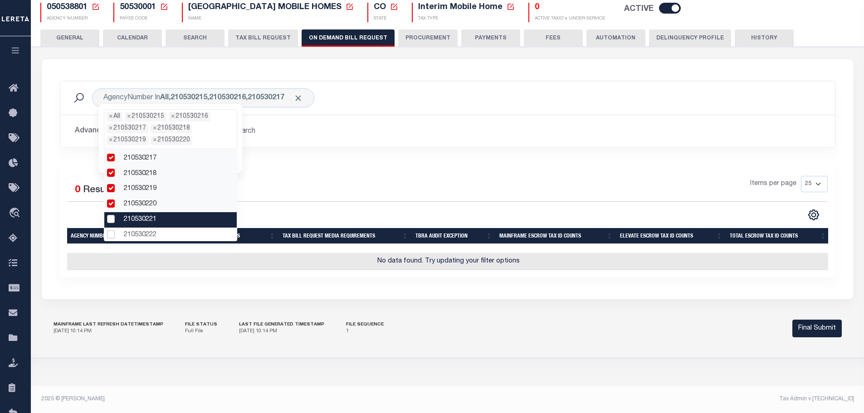
click at [110, 214] on li "210530221" at bounding box center [170, 219] width 132 height 15
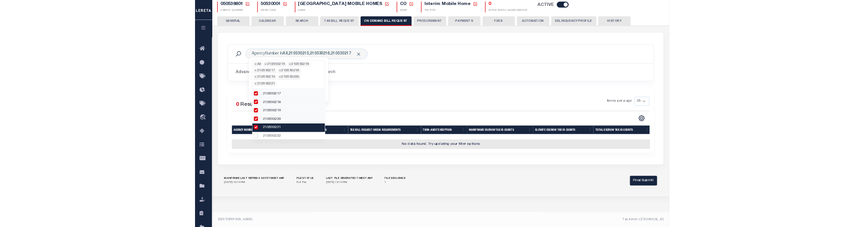
scroll to position [63, 0]
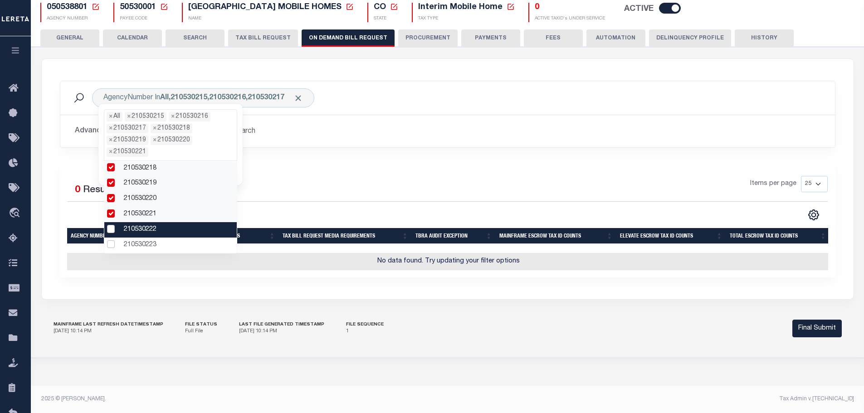
click at [112, 225] on li "210530222" at bounding box center [170, 229] width 132 height 15
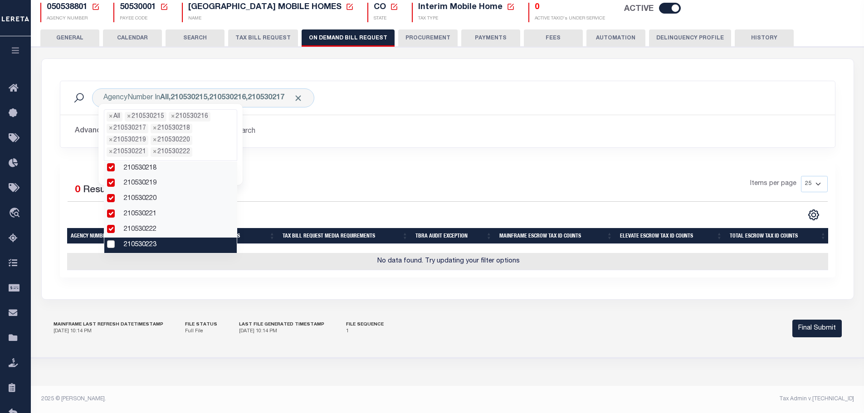
click at [110, 240] on li "210530223" at bounding box center [170, 245] width 132 height 15
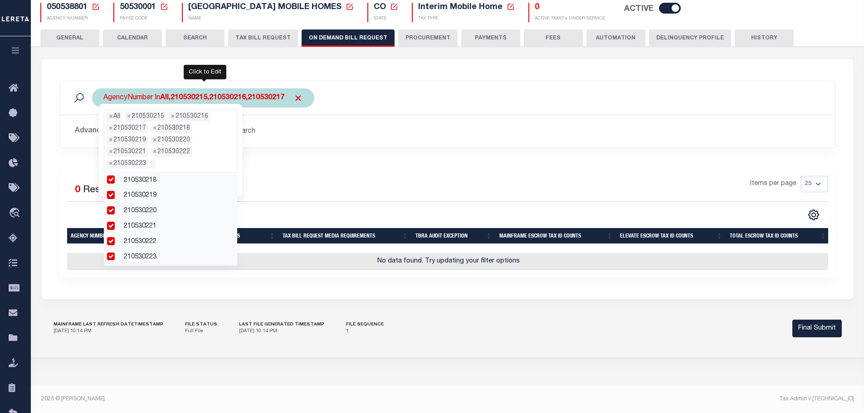
click at [173, 159] on ul "× All × 210530215 × 210530216 × 210530217 × 210530218 × 210530219 × 210530220 ×…" at bounding box center [170, 139] width 132 height 59
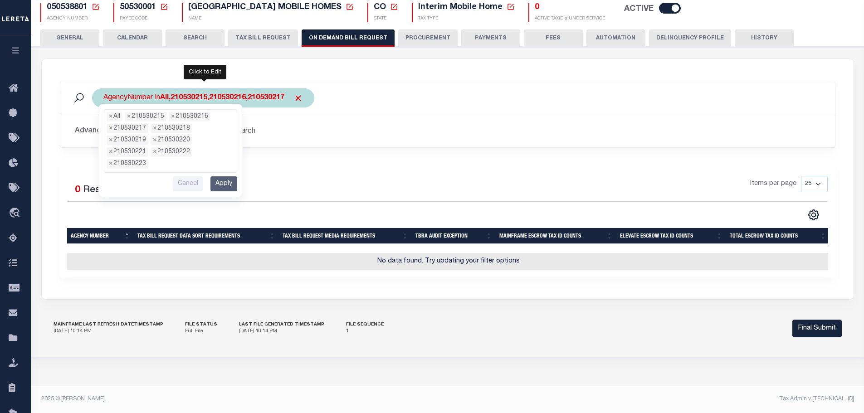
click at [223, 180] on input "Apply" at bounding box center [224, 183] width 27 height 15
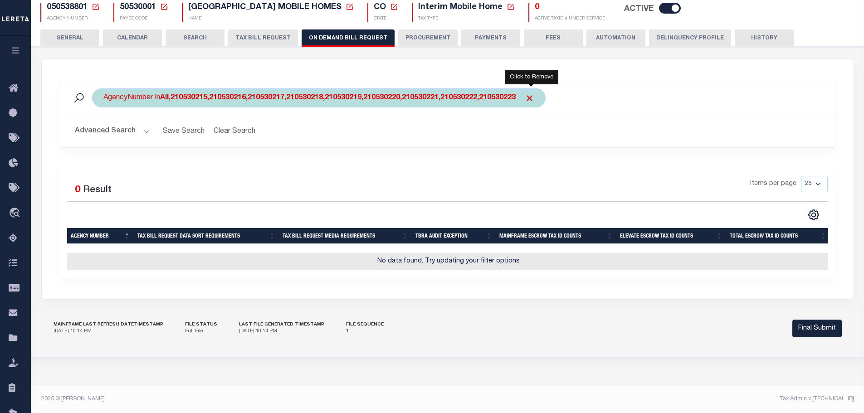
click at [533, 93] on span "Click to Remove" at bounding box center [530, 98] width 10 height 10
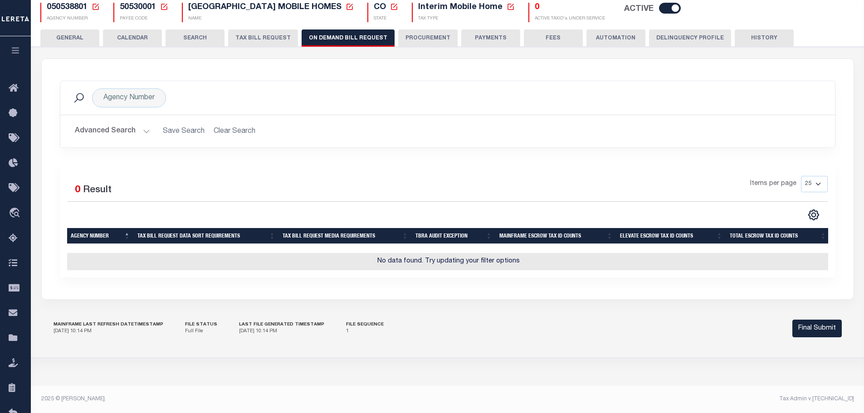
click at [261, 34] on button "TAX BILL REQUEST" at bounding box center [263, 37] width 70 height 17
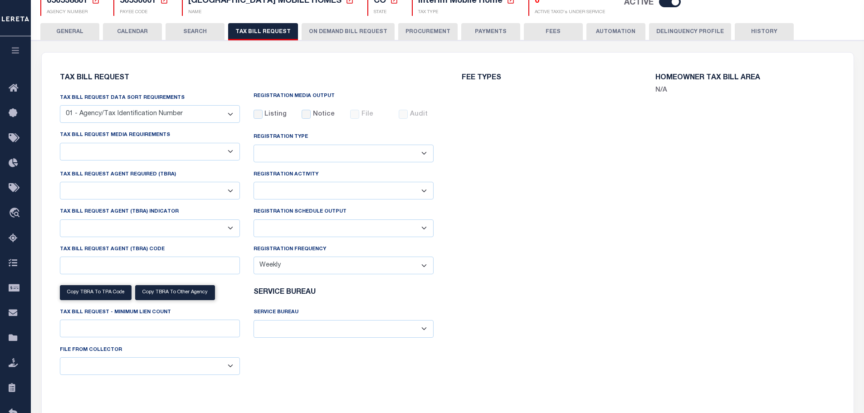
select select "27"
select select "22"
select select "false"
select select "9"
select select "2"
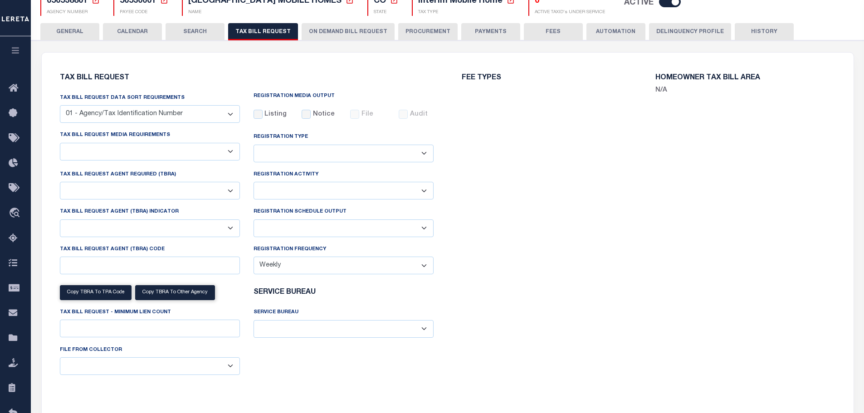
select select
select select "7803021001"
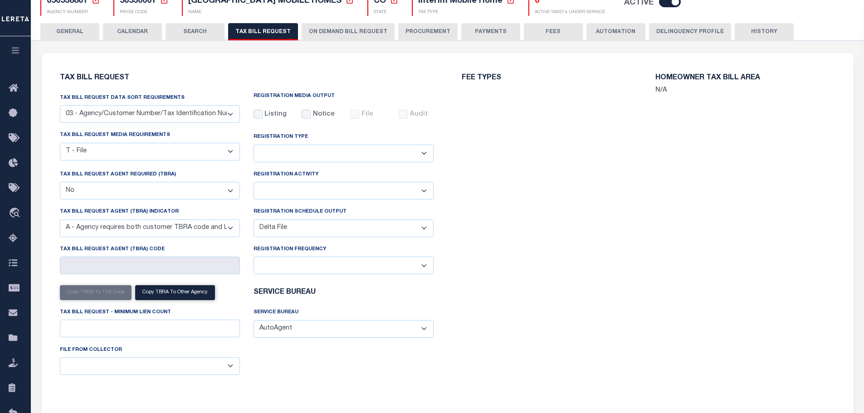
click at [80, 31] on button "GENERAL" at bounding box center [69, 31] width 59 height 17
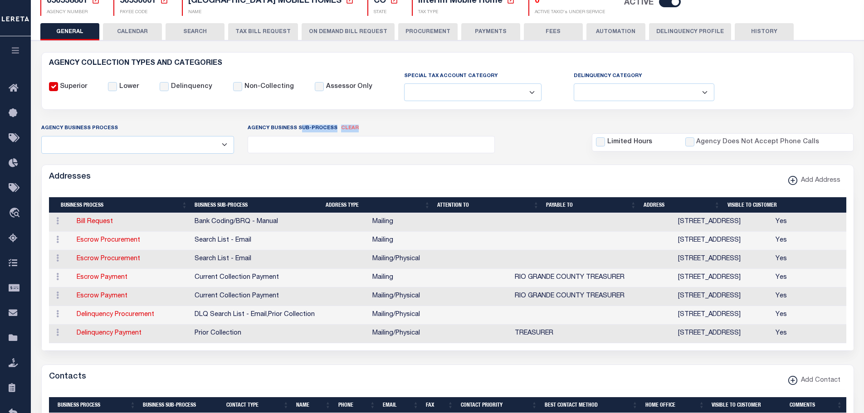
drag, startPoint x: 251, startPoint y: 128, endPoint x: 357, endPoint y: 148, distance: 107.2
click at [357, 148] on div "Agency Business Sub-Process clear Assessor Automation - Current File Automation…" at bounding box center [344, 138] width 207 height 30
click at [348, 148] on ul at bounding box center [371, 143] width 246 height 12
drag, startPoint x: 351, startPoint y: 147, endPoint x: 309, endPoint y: 130, distance: 44.8
click at [309, 130] on label "Agency Business Sub-Process clear" at bounding box center [303, 129] width 111 height 8
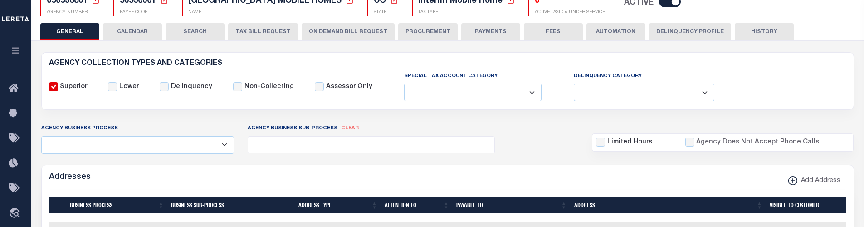
click at [343, 35] on button "ON DEMAND BILL REQUEST" at bounding box center [348, 31] width 93 height 17
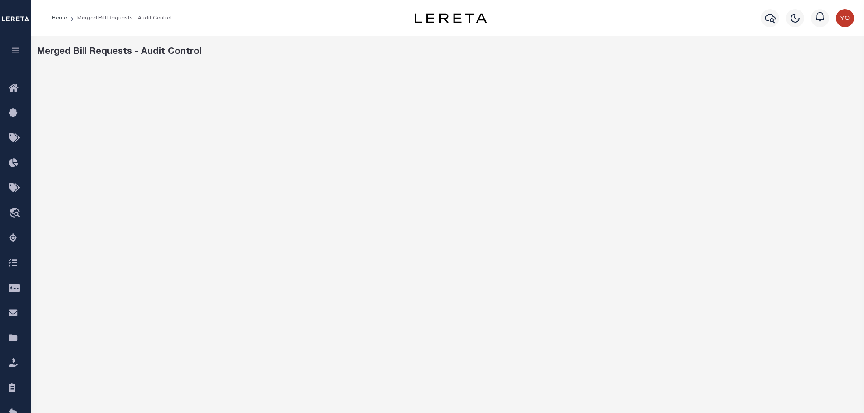
click at [295, 19] on div "Home Merged Bill Requests - Audit Control" at bounding box center [213, 18] width 339 height 19
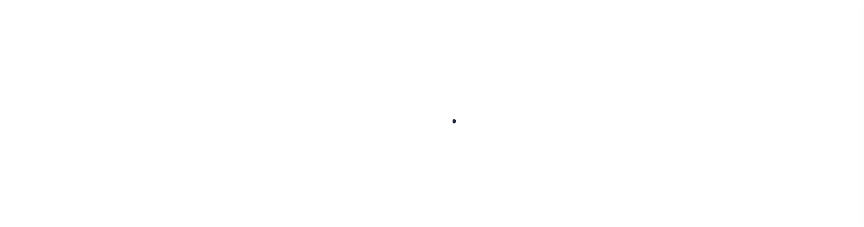
select select
checkbox input "false"
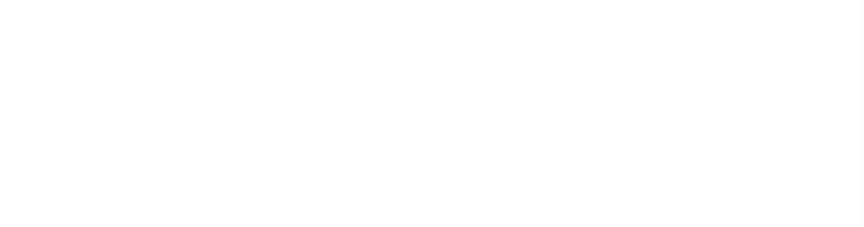
checkbox input "false"
type input "810500000"
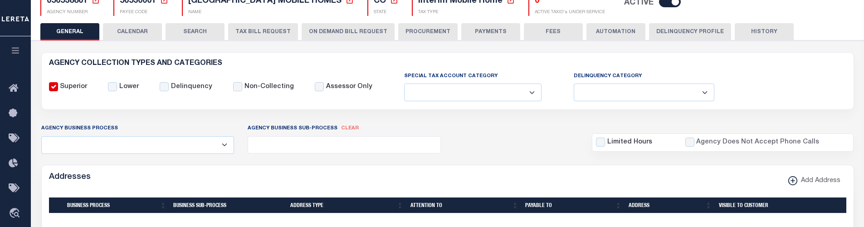
click at [342, 31] on button "ON DEMAND BILL REQUEST" at bounding box center [348, 31] width 93 height 17
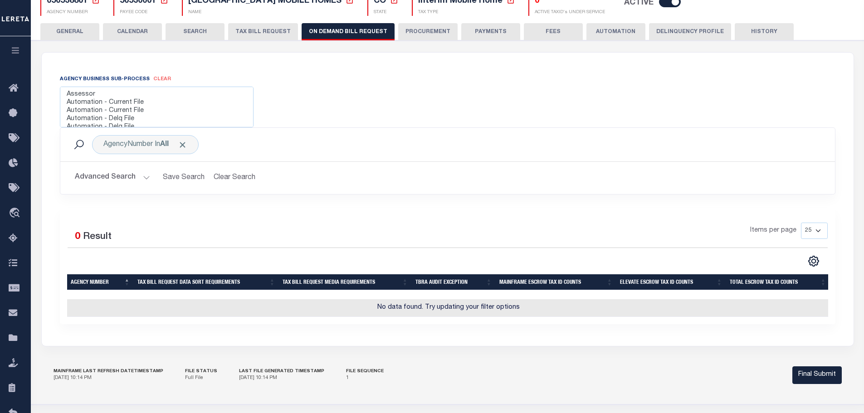
click at [122, 67] on div "Agency Business Sub-Process clear Assessor Automation - Current File Automation…" at bounding box center [448, 200] width 812 height 294
click at [299, 93] on div "Agency Business Sub-Process clear Assessor Automation - Current File Automation…" at bounding box center [448, 199] width 790 height 250
click at [161, 79] on span "clear" at bounding box center [162, 79] width 18 height 5
click at [134, 79] on label "Agency Business Sub-Process clear" at bounding box center [115, 80] width 111 height 8
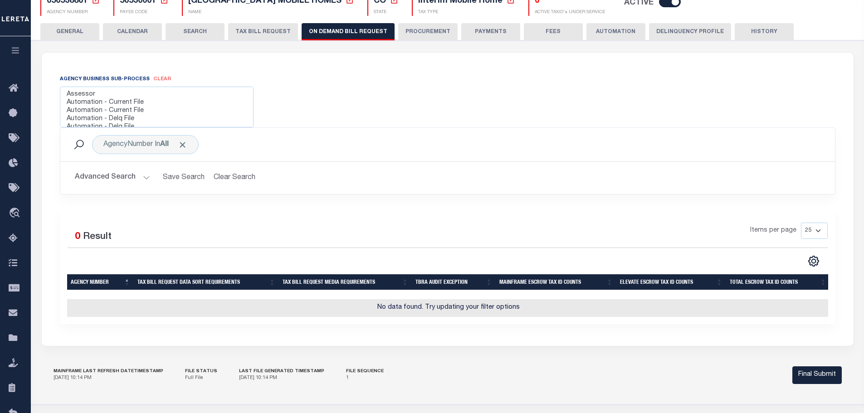
click at [156, 80] on span "clear" at bounding box center [162, 79] width 18 height 5
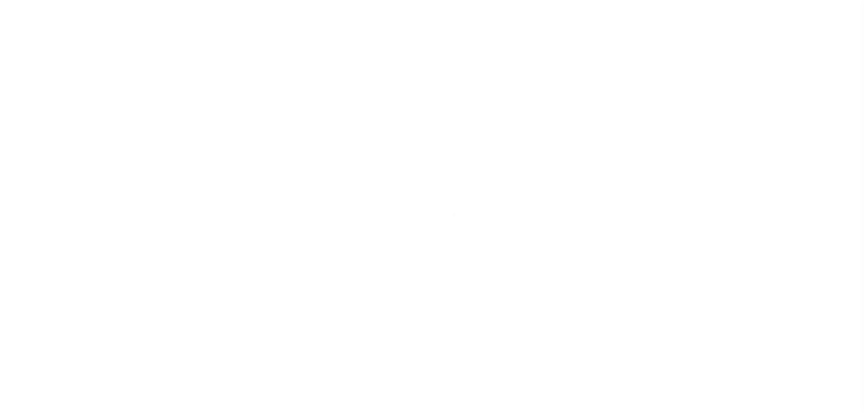
select select
checkbox input "false"
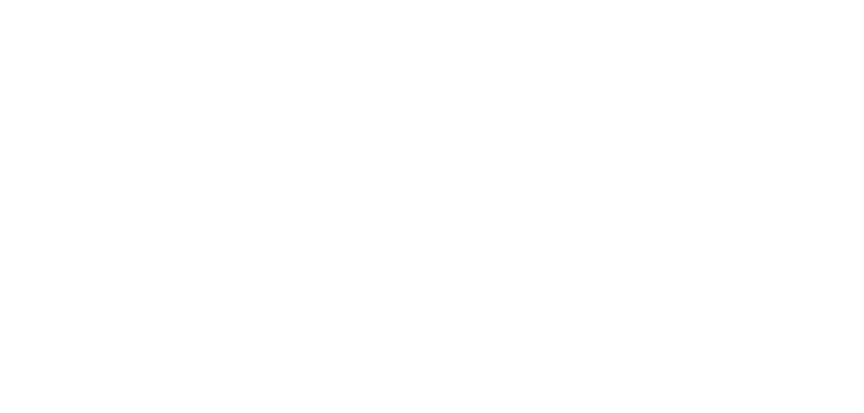
checkbox input "false"
type input "810500000"
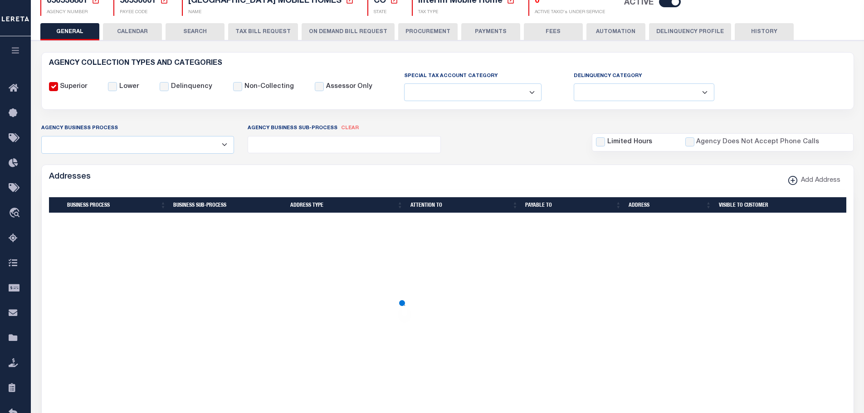
scroll to position [88, 0]
click at [342, 30] on button "ON DEMAND BILL REQUEST" at bounding box center [348, 31] width 93 height 17
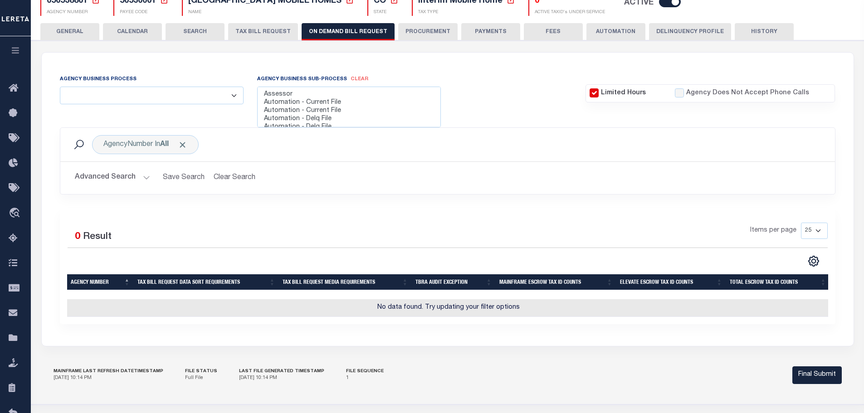
click at [234, 94] on select "Automation Bill Request Delinquency Payment Delinquency Procurement Escrow Paym…" at bounding box center [152, 96] width 184 height 18
click at [172, 94] on select "Automation Bill Request Delinquency Payment Delinquency Procurement Escrow Paym…" at bounding box center [152, 96] width 184 height 18
click at [61, 31] on button "GENERAL" at bounding box center [69, 31] width 59 height 17
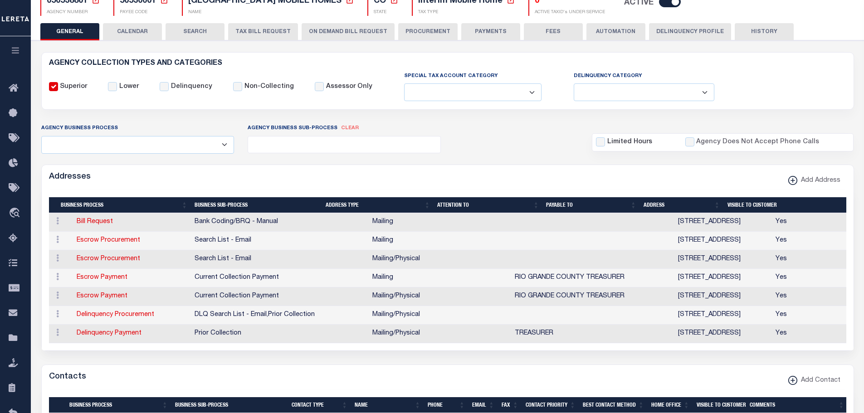
click at [347, 33] on button "ON DEMAND BILL REQUEST" at bounding box center [348, 31] width 93 height 17
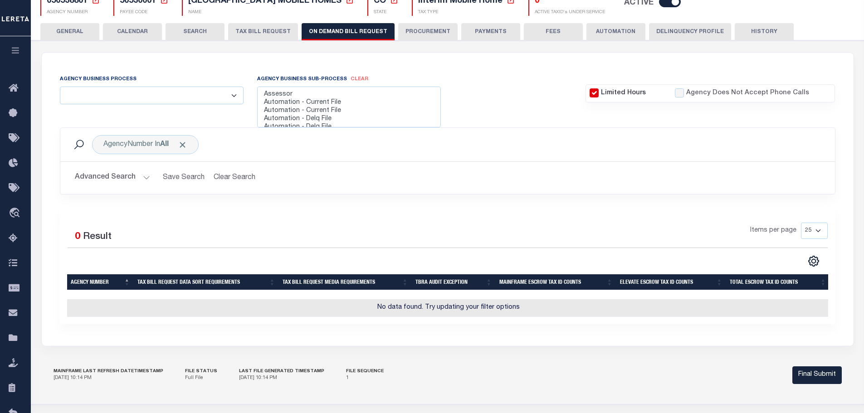
click at [76, 32] on button "GENERAL" at bounding box center [69, 31] width 59 height 17
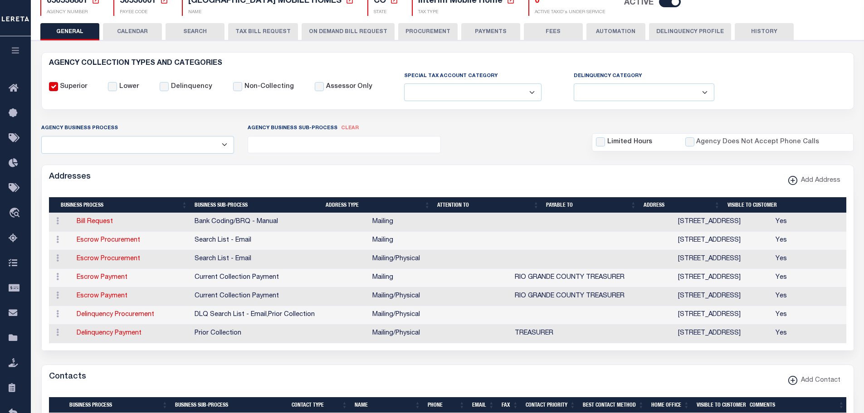
click at [338, 143] on ul at bounding box center [344, 143] width 192 height 12
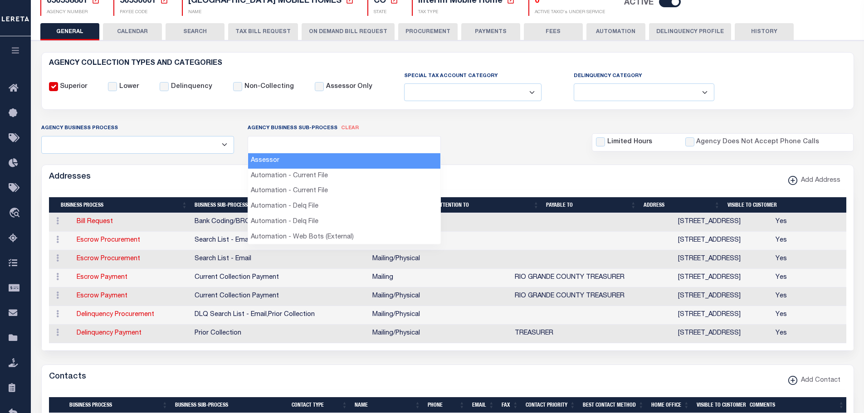
click at [338, 144] on ul at bounding box center [344, 143] width 192 height 12
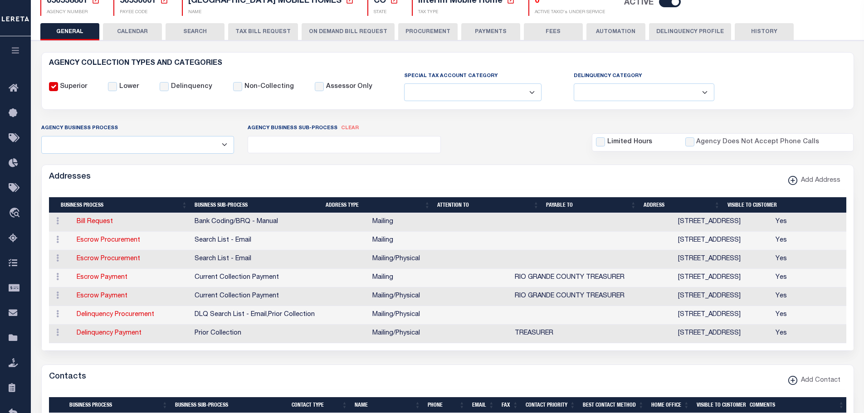
click at [343, 34] on button "ON DEMAND BILL REQUEST" at bounding box center [348, 31] width 93 height 17
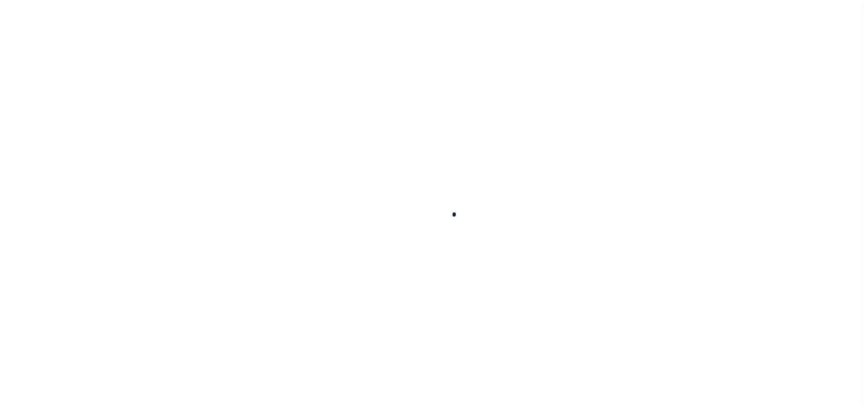
select select
checkbox input "false"
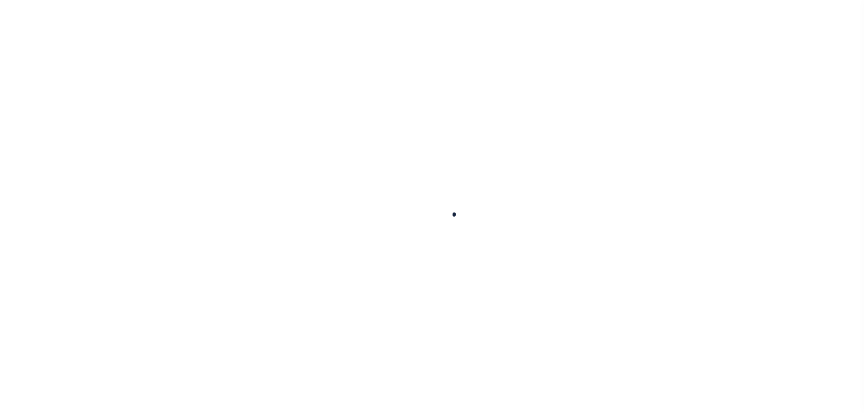
checkbox input "false"
type input "810500000"
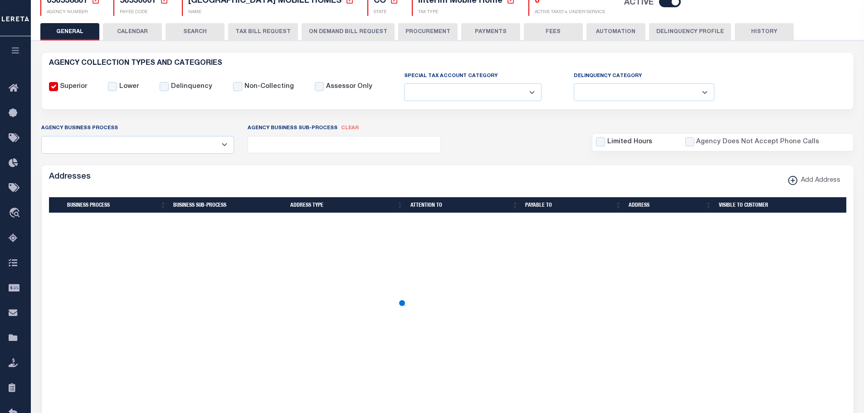
click at [334, 29] on button "ON DEMAND BILL REQUEST" at bounding box center [348, 31] width 93 height 17
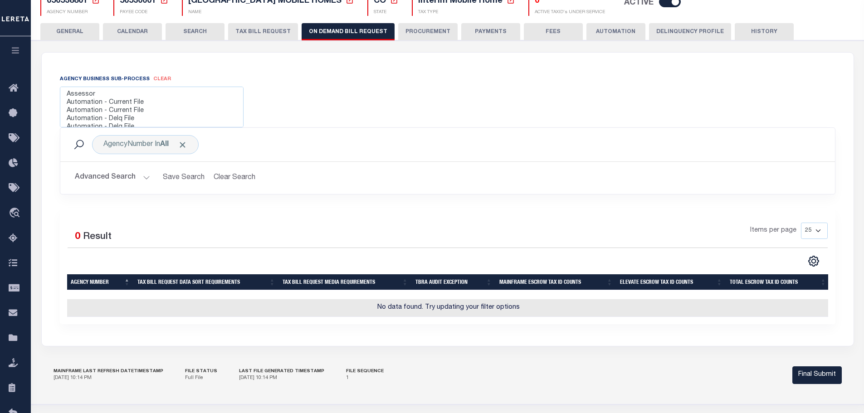
click at [75, 29] on button "GENERAL" at bounding box center [69, 31] width 59 height 17
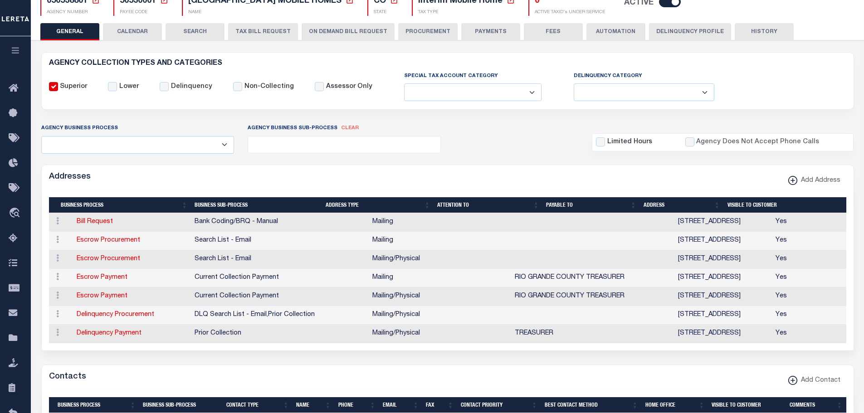
click at [353, 143] on ul at bounding box center [344, 143] width 192 height 12
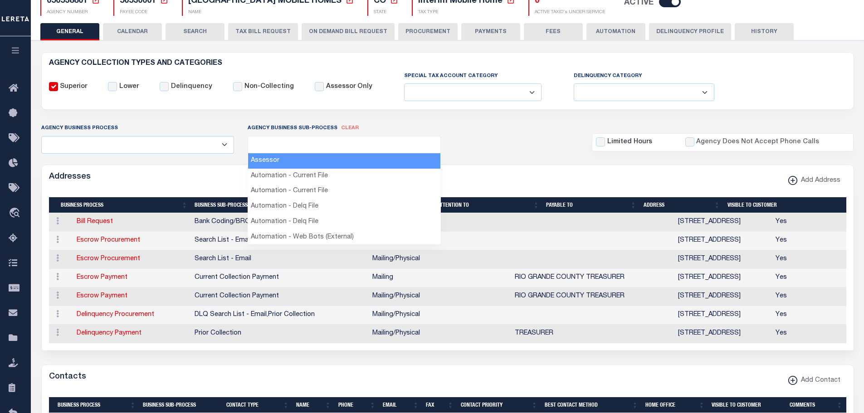
click at [353, 143] on ul at bounding box center [344, 143] width 192 height 12
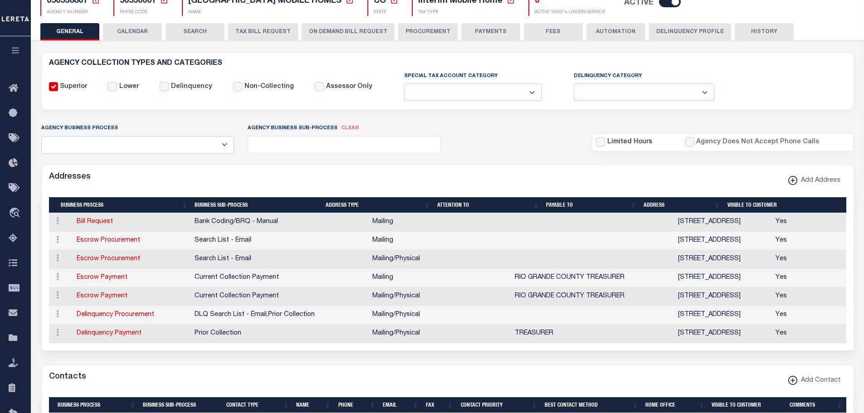
click at [328, 31] on button "ON DEMAND BILL REQUEST" at bounding box center [348, 31] width 93 height 17
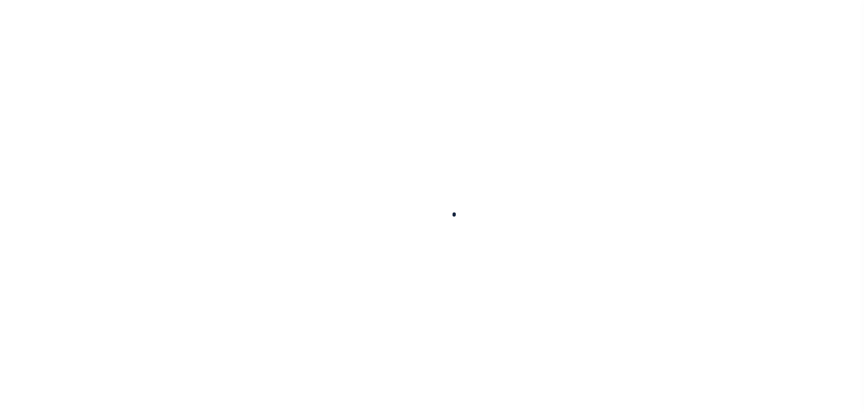
select select
checkbox input "false"
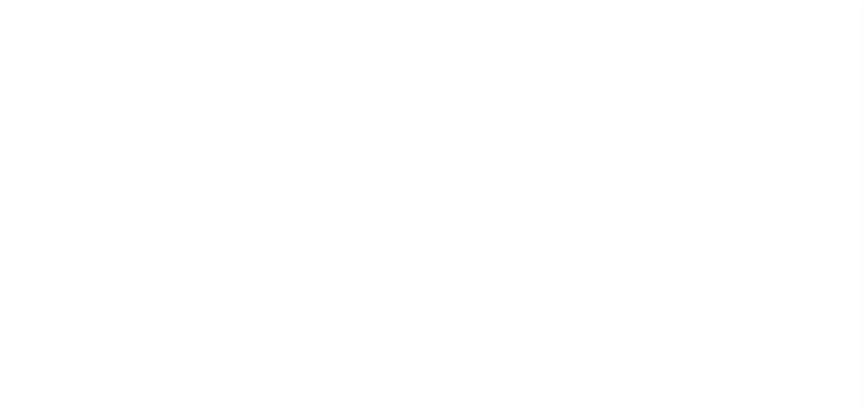
checkbox input "false"
type input "810500000"
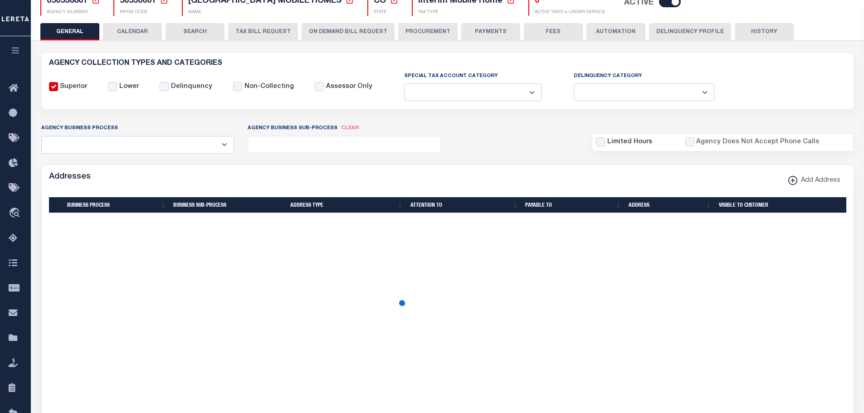
click at [340, 36] on button "ON DEMAND BILL REQUEST" at bounding box center [348, 31] width 93 height 17
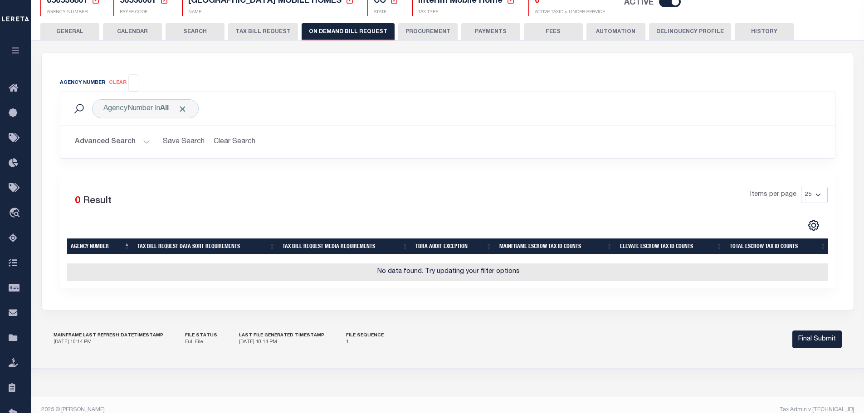
click at [133, 82] on input "search" at bounding box center [133, 82] width 5 height 10
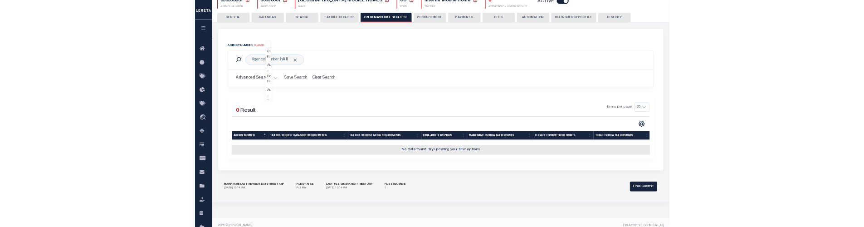
scroll to position [0, 0]
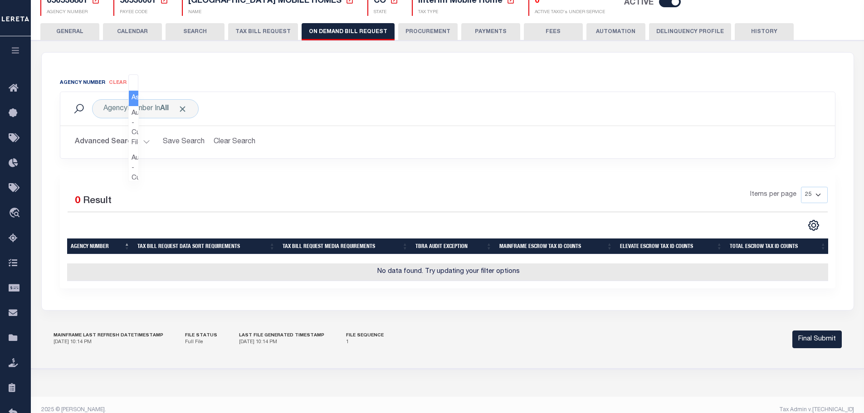
click at [132, 79] on input "search" at bounding box center [133, 82] width 5 height 10
click at [73, 32] on button "GENERAL" at bounding box center [69, 31] width 59 height 17
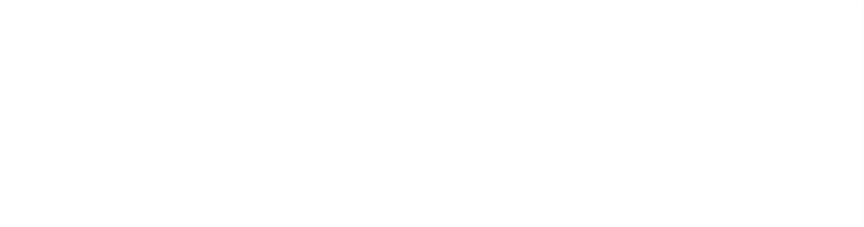
select select
checkbox input "false"
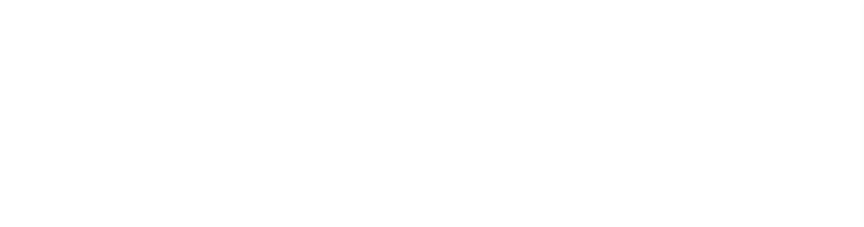
checkbox input "false"
type input "810500000"
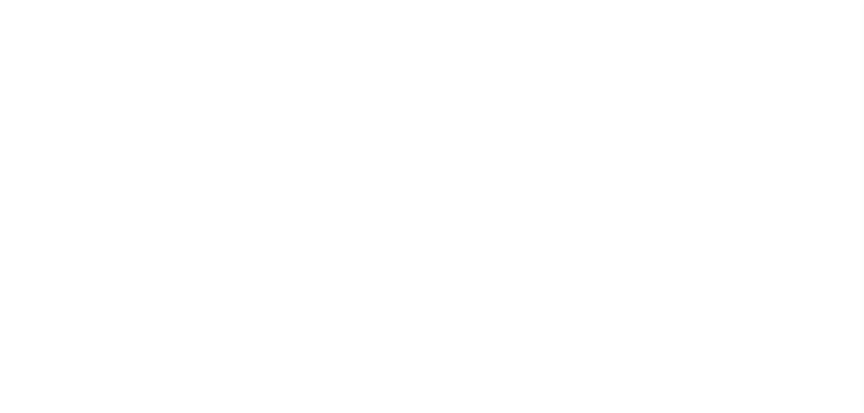
click at [458, 7] on body "Home Taxers Summary Agency Summary Profile Sign out" at bounding box center [432, 230] width 864 height 637
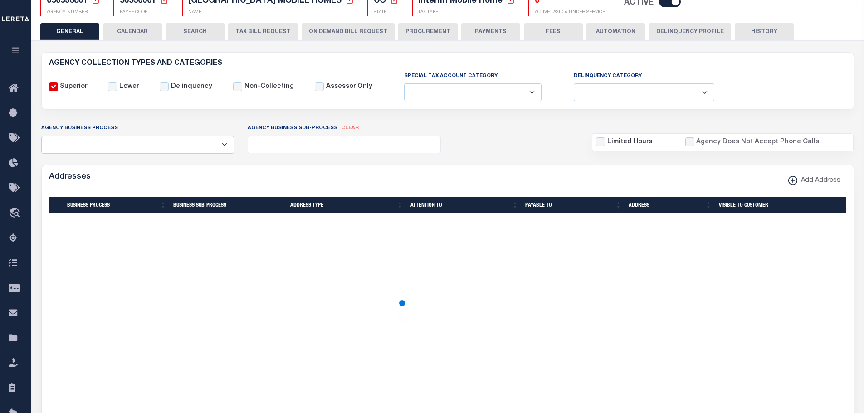
scroll to position [88, 0]
click at [343, 32] on button "ON DEMAND BILL REQUEST" at bounding box center [348, 31] width 93 height 17
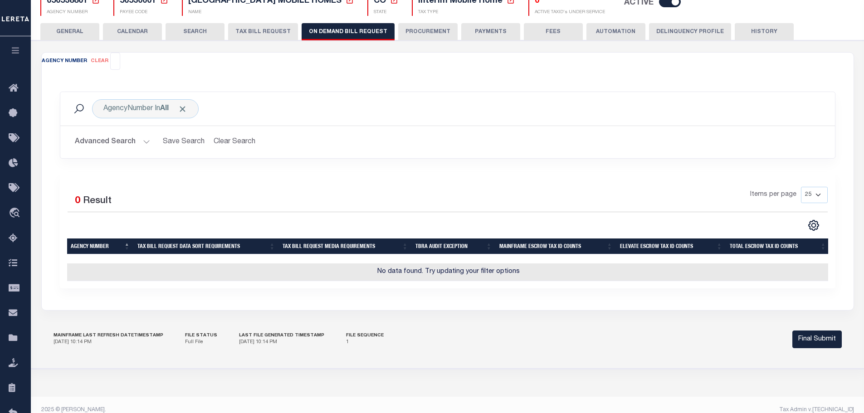
click at [116, 61] on input "search" at bounding box center [115, 60] width 5 height 10
click at [117, 62] on input "search" at bounding box center [115, 60] width 5 height 10
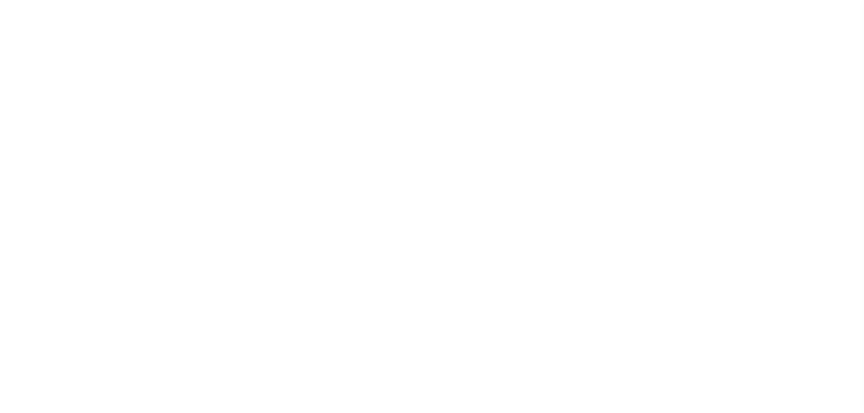
select select
checkbox input "false"
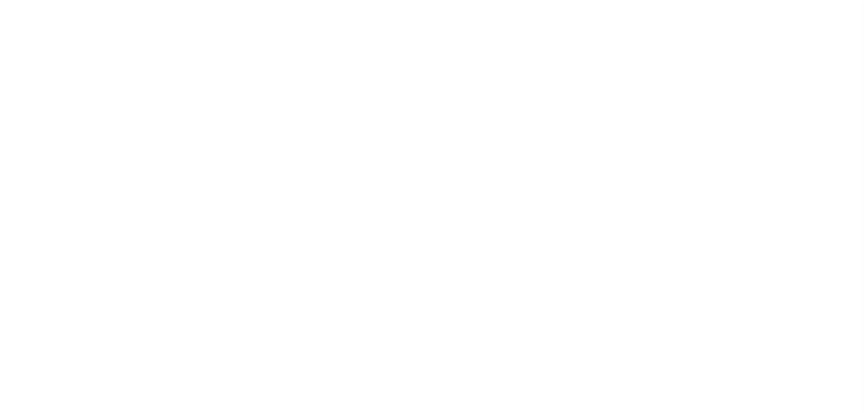
checkbox input "false"
type input "810500000"
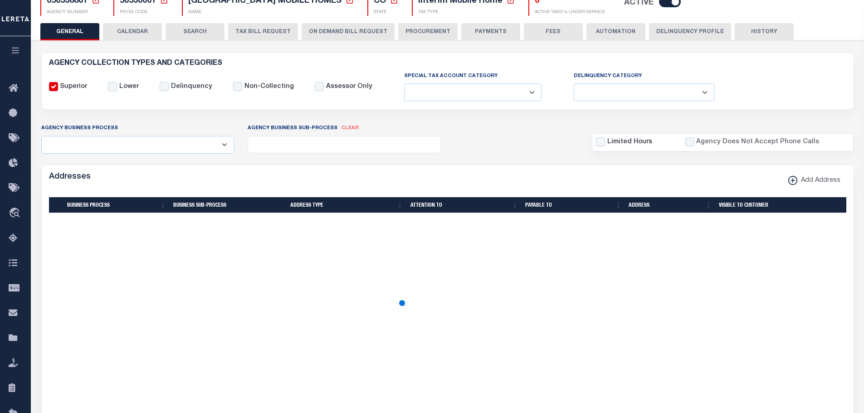
scroll to position [88, 0]
click at [338, 32] on button "ON DEMAND BILL REQUEST" at bounding box center [348, 31] width 93 height 17
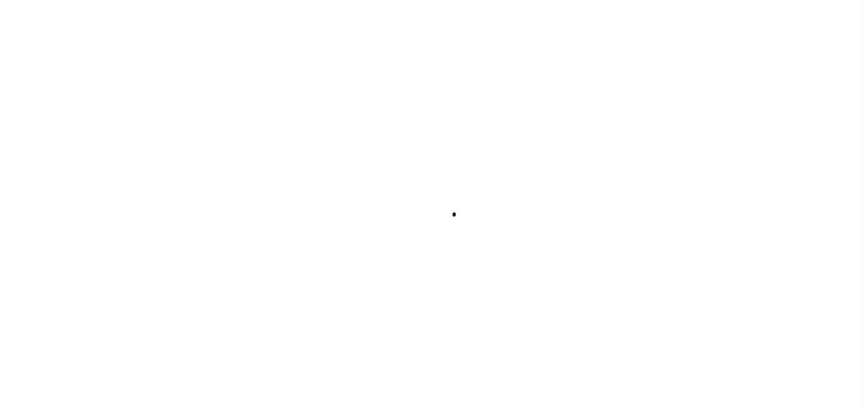
select select
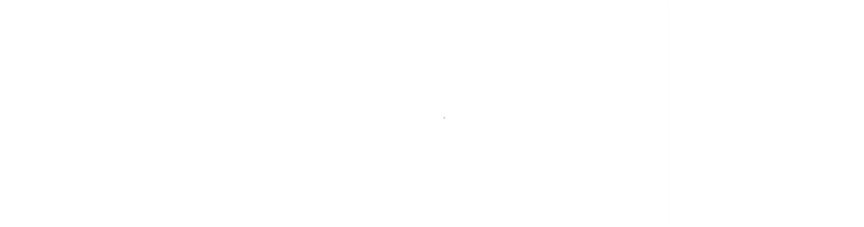
scroll to position [88, 0]
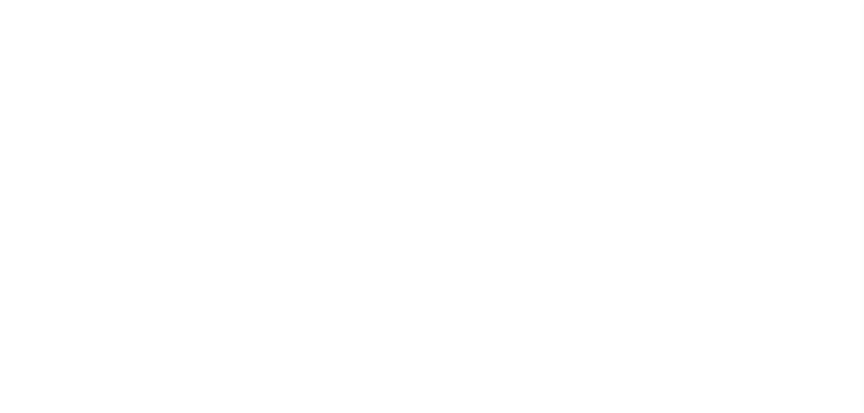
checkbox input "false"
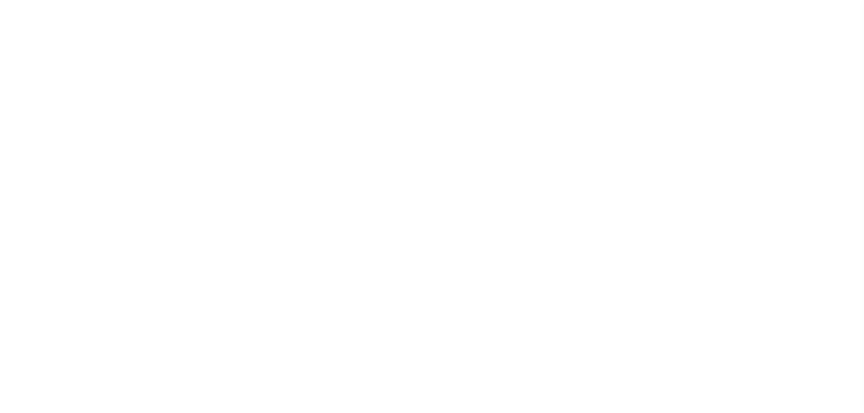
type input "810500000"
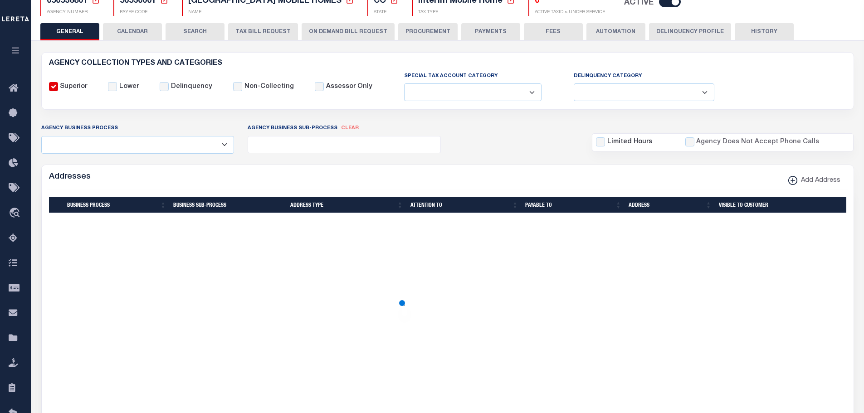
click at [348, 32] on button "ON DEMAND BILL REQUEST" at bounding box center [348, 31] width 93 height 17
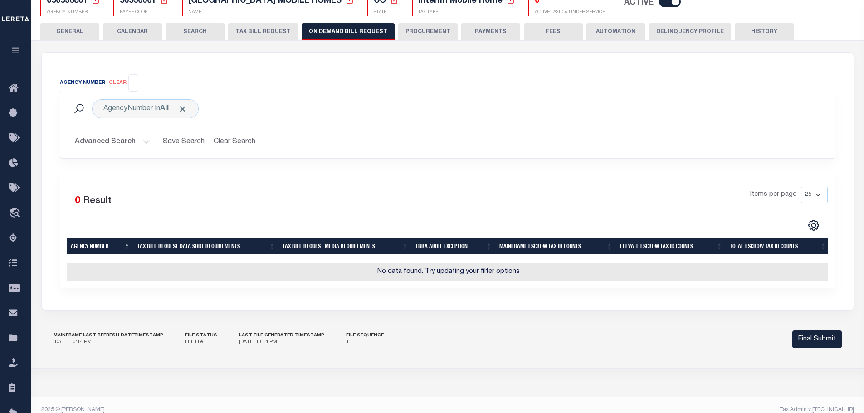
drag, startPoint x: 240, startPoint y: 106, endPoint x: 73, endPoint y: 96, distance: 167.3
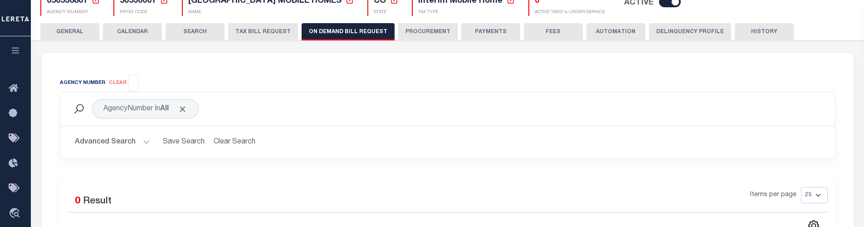
click at [61, 92] on div "AgencyNumber In All Search" at bounding box center [447, 109] width 775 height 34
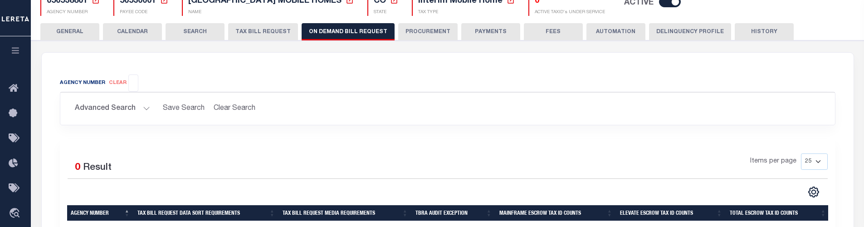
click at [67, 100] on div "Advanced Search Save Search Clear Search Tax Bill Request Data Sort Requirement…" at bounding box center [448, 109] width 774 height 18
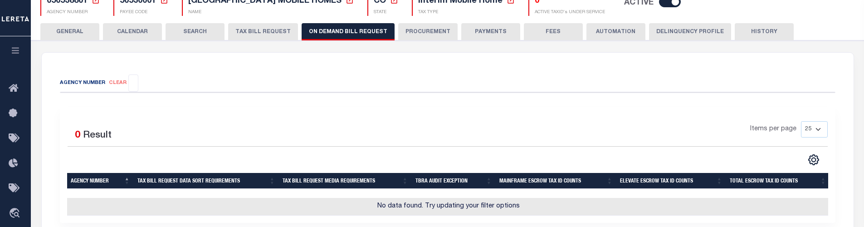
click at [542, 116] on div "Selected 0 Result Items per page 25 50 125 150 175 200" at bounding box center [448, 165] width 776 height 116
click at [138, 86] on ul at bounding box center [134, 81] width 10 height 12
click at [134, 84] on input "search" at bounding box center [133, 82] width 5 height 10
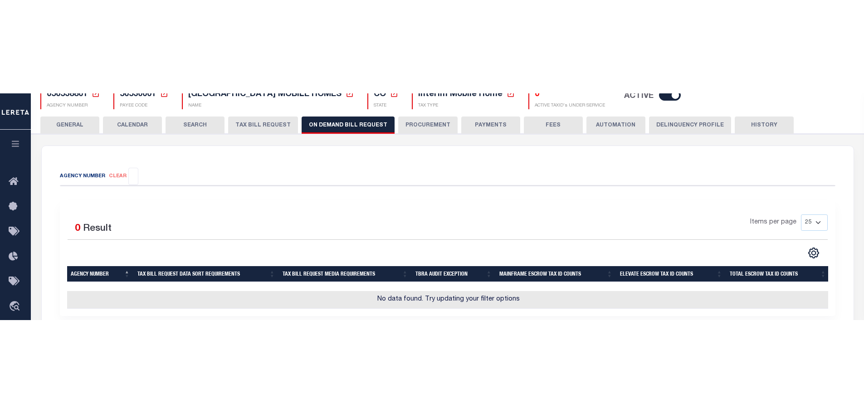
scroll to position [68, 0]
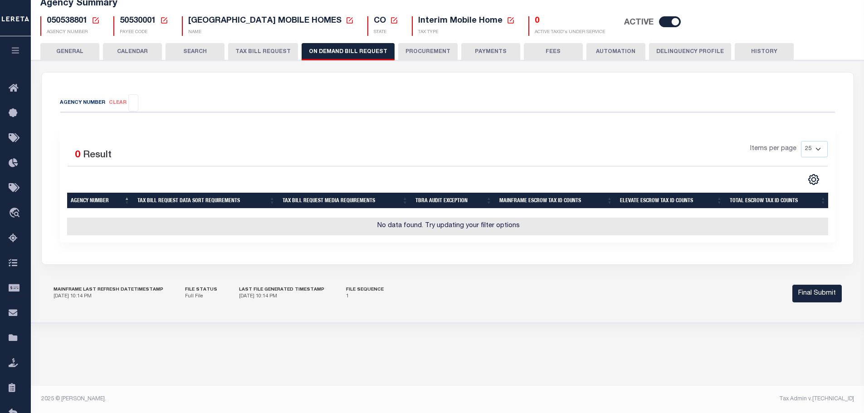
click at [132, 104] on input "search" at bounding box center [133, 102] width 5 height 10
click at [254, 98] on div "Agency Number clear Assessor Automation - Current File Automation - Current Fil…" at bounding box center [447, 102] width 789 height 17
click at [68, 48] on button "GENERAL" at bounding box center [69, 51] width 59 height 17
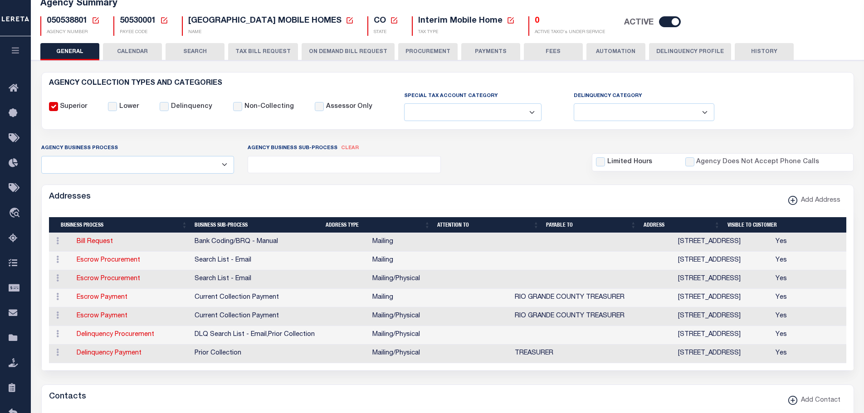
click at [334, 159] on ul at bounding box center [344, 163] width 192 height 12
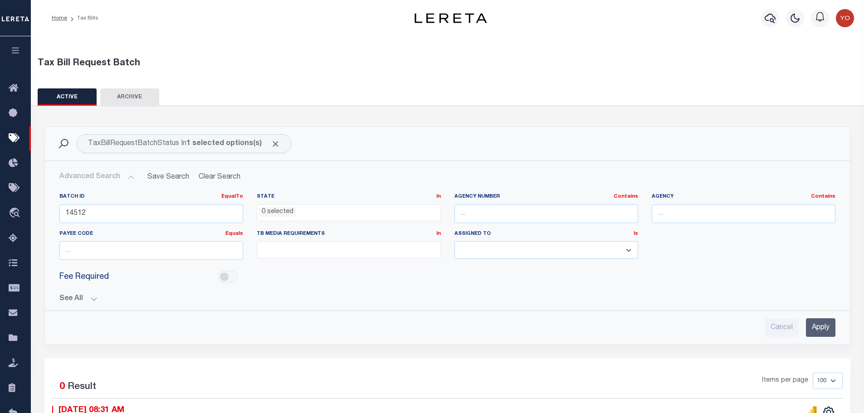
select select
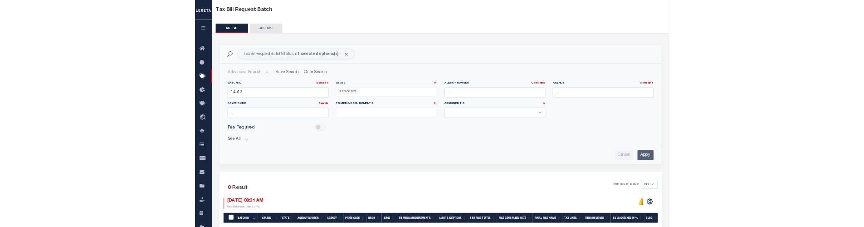
scroll to position [45, 0]
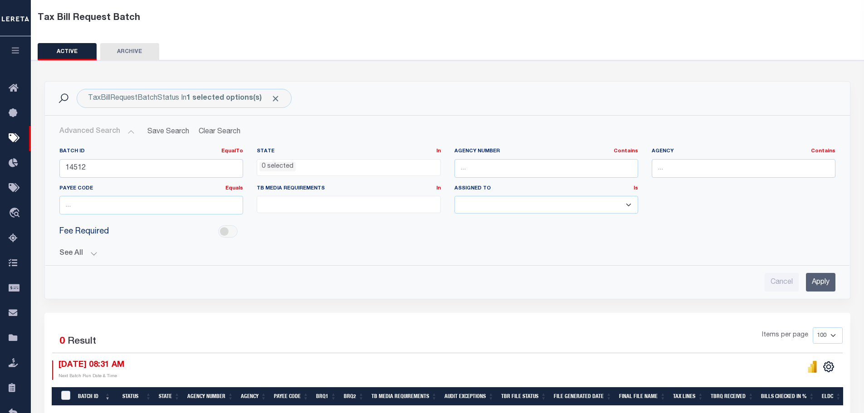
click at [284, 203] on ul at bounding box center [348, 202] width 183 height 12
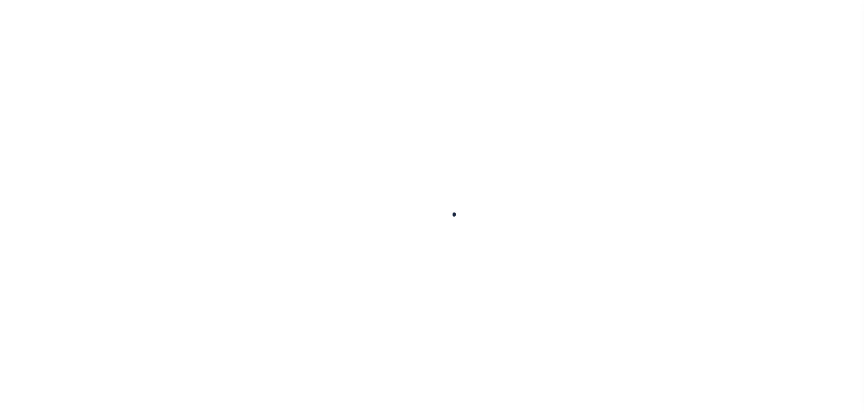
select select
checkbox input "false"
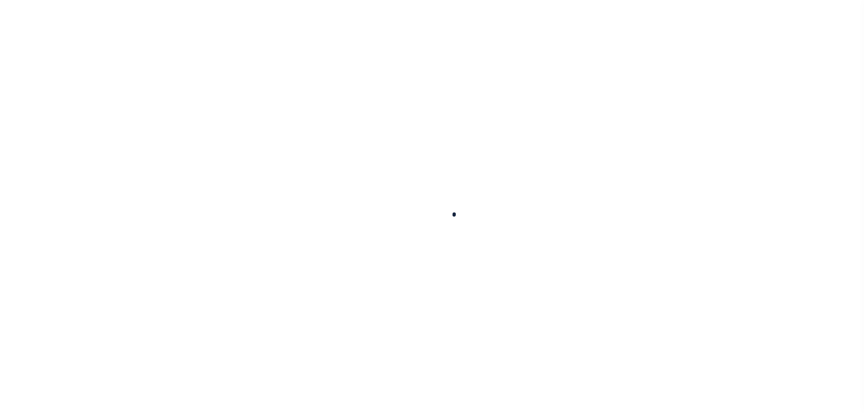
checkbox input "false"
type input "810500000"
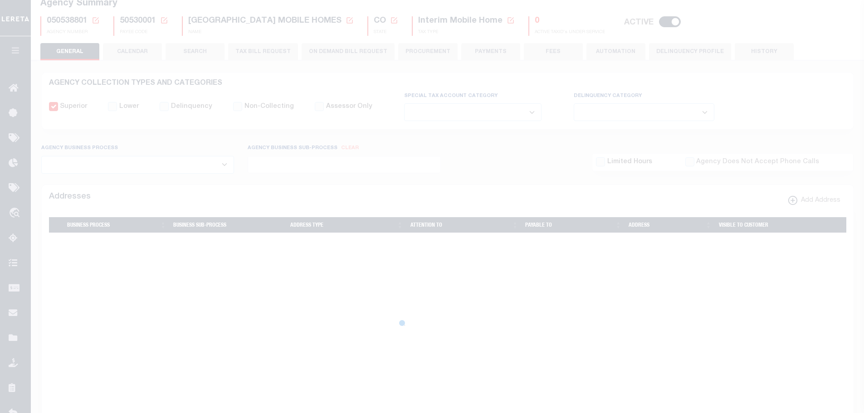
scroll to position [68, 0]
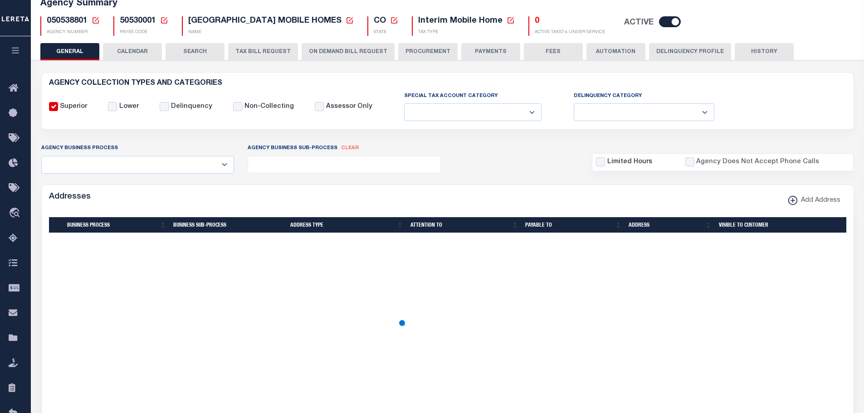
click at [341, 56] on button "ON DEMAND BILL REQUEST" at bounding box center [348, 51] width 93 height 17
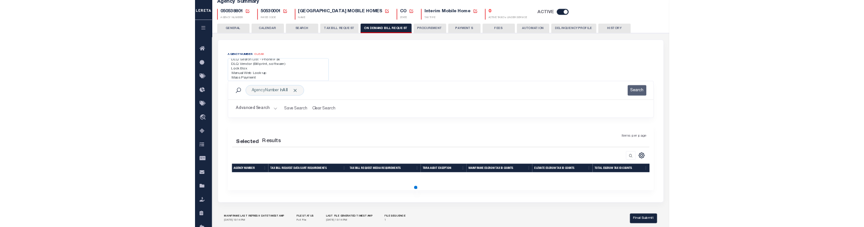
scroll to position [91, 0]
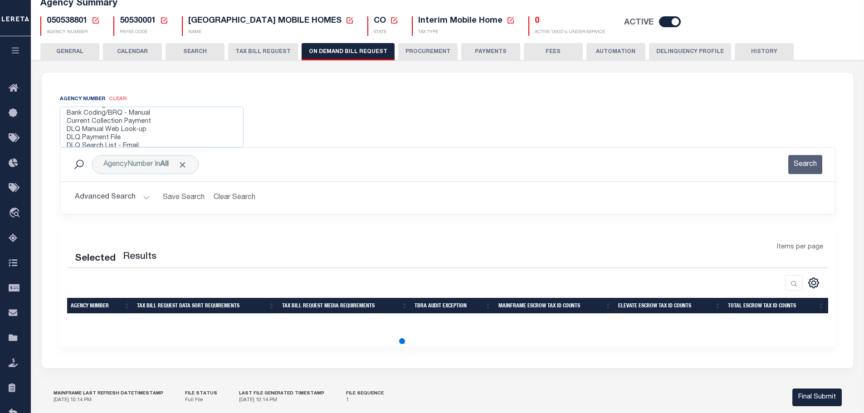
select select "11"
click at [85, 125] on option "Current Collection Payment" at bounding box center [152, 122] width 172 height 8
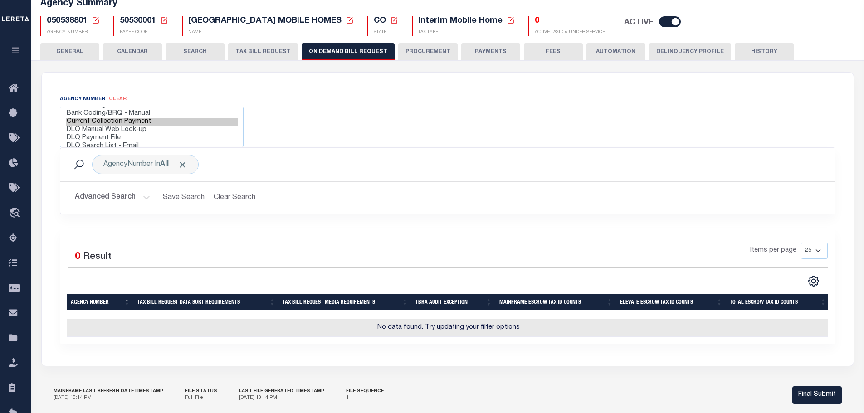
click at [63, 55] on button "GENERAL" at bounding box center [69, 51] width 59 height 17
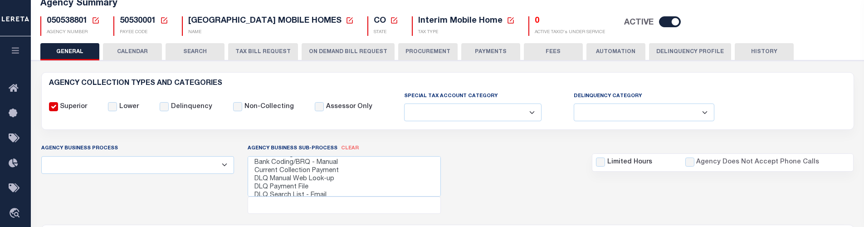
click at [294, 203] on ul at bounding box center [344, 203] width 192 height 12
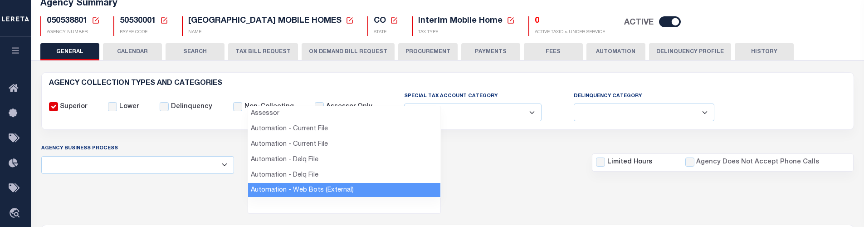
click at [282, 205] on ul at bounding box center [344, 203] width 192 height 12
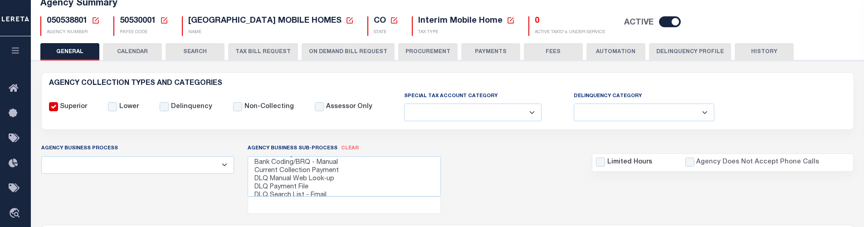
click at [294, 206] on ul at bounding box center [344, 203] width 192 height 12
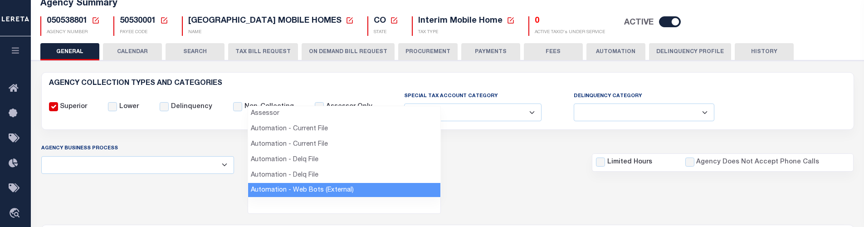
click at [284, 209] on ul at bounding box center [344, 203] width 192 height 12
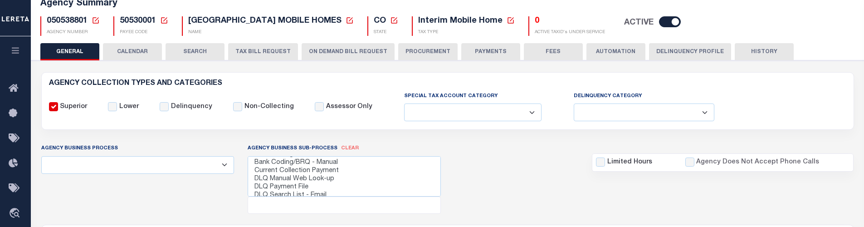
click at [524, 200] on div "Agency Business Process All Automation Bill Request Delinquency Payment Delinqu…" at bounding box center [447, 178] width 827 height 70
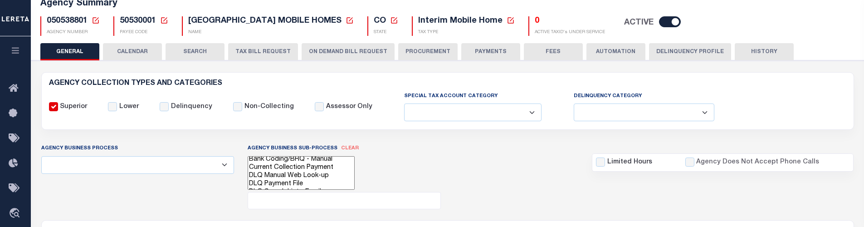
click at [308, 198] on ul at bounding box center [344, 198] width 192 height 12
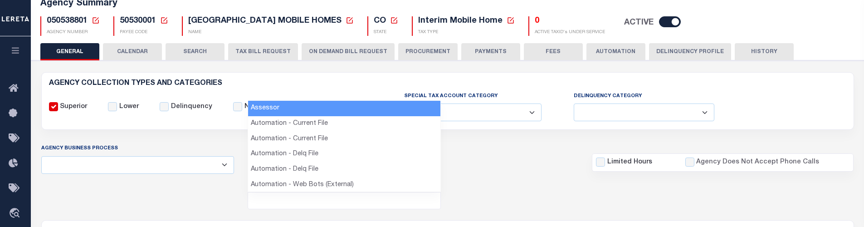
click at [308, 198] on ul at bounding box center [344, 198] width 192 height 12
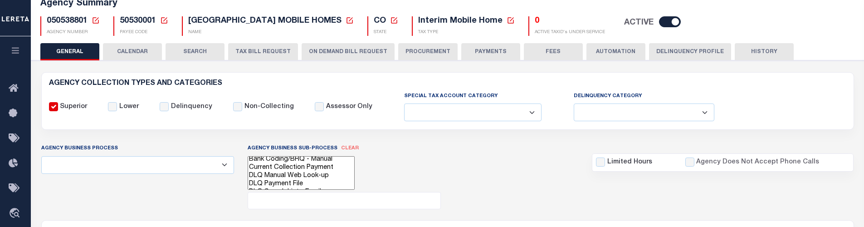
scroll to position [90, 0]
click at [288, 162] on option "Bank Coding/BRQ - Manual" at bounding box center [301, 161] width 106 height 8
click at [290, 176] on option "DLQ Manual Web Look-up" at bounding box center [301, 177] width 106 height 8
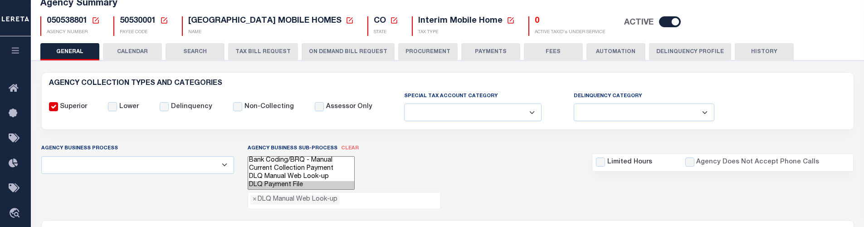
click at [293, 181] on option "DLQ Payment File" at bounding box center [301, 185] width 106 height 8
click at [299, 169] on option "Current Collection Payment" at bounding box center [301, 169] width 106 height 8
select select "2"
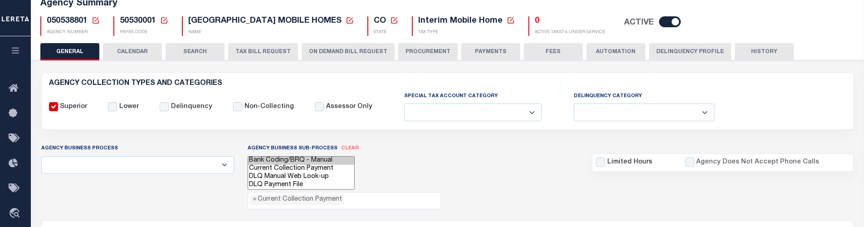
click at [302, 164] on option "Bank Coding/BRQ - Manual" at bounding box center [301, 161] width 106 height 8
